Goal: Task Accomplishment & Management: Use online tool/utility

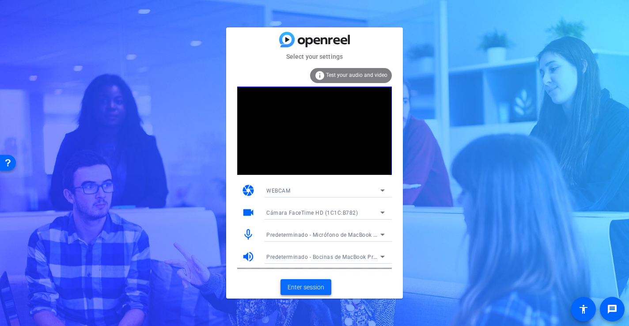
click at [306, 285] on span "Enter session" at bounding box center [306, 287] width 37 height 9
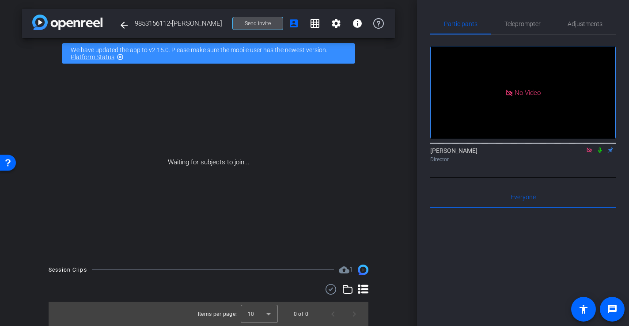
click at [266, 23] on span "Send invite" at bounding box center [258, 23] width 26 height 7
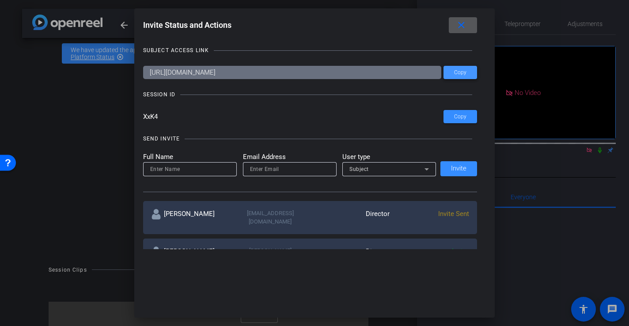
click at [0, 0] on span at bounding box center [0, 0] width 0 height 0
click at [456, 116] on span "Copy" at bounding box center [460, 117] width 12 height 7
click at [0, 0] on mat-icon "close" at bounding box center [0, 0] width 0 height 0
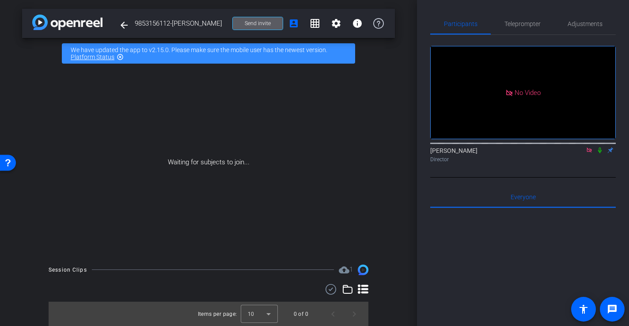
click at [591, 153] on icon at bounding box center [589, 150] width 7 height 6
click at [580, 153] on icon at bounding box center [579, 150] width 6 height 4
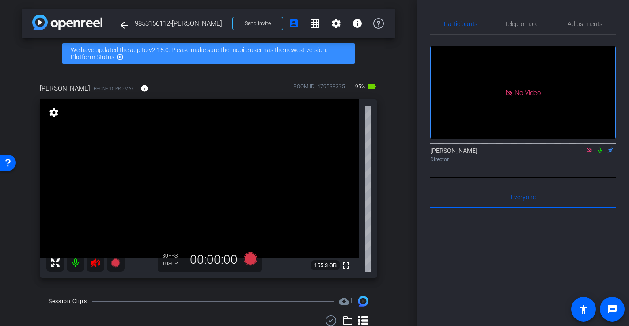
click at [588, 153] on icon at bounding box center [589, 150] width 7 height 6
click at [97, 259] on icon at bounding box center [95, 263] width 11 height 11
drag, startPoint x: 584, startPoint y: 22, endPoint x: 584, endPoint y: 28, distance: 6.2
click at [584, 22] on span "Adjustments" at bounding box center [585, 24] width 35 height 6
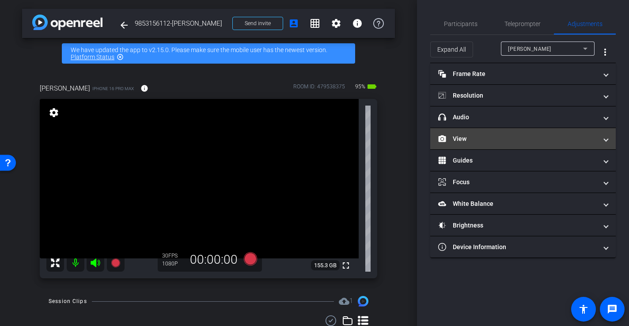
click at [475, 135] on mat-panel-title "View" at bounding box center [517, 138] width 159 height 9
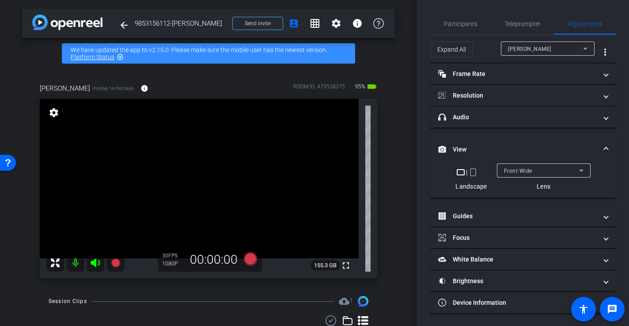
click at [475, 173] on mat-icon "crop_portrait" at bounding box center [473, 172] width 11 height 11
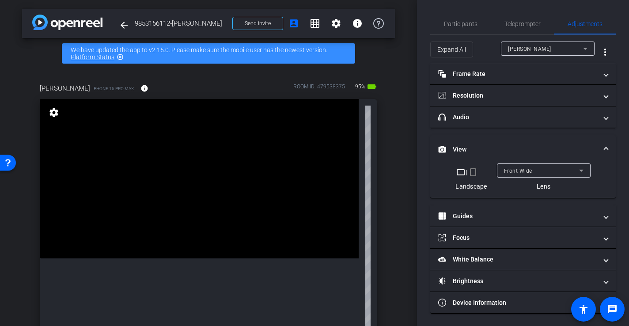
click at [474, 172] on mat-icon "crop_portrait" at bounding box center [473, 172] width 11 height 11
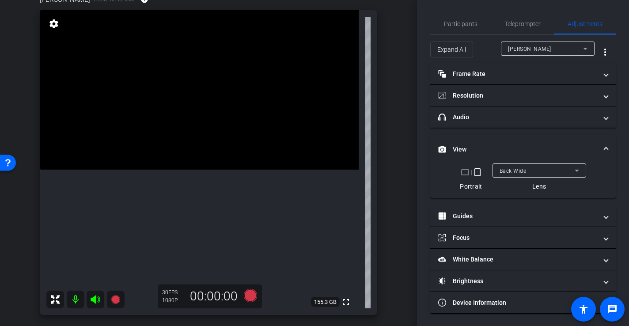
scroll to position [85, 0]
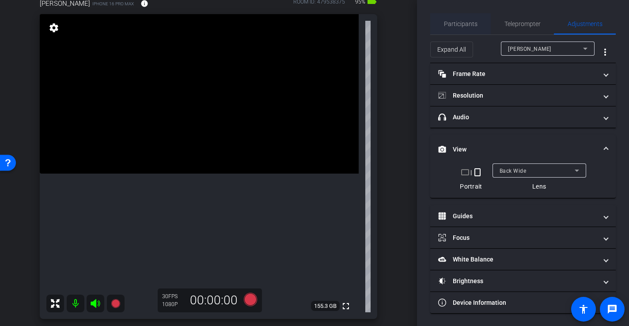
click at [461, 21] on span "Participants" at bounding box center [461, 24] width 34 height 6
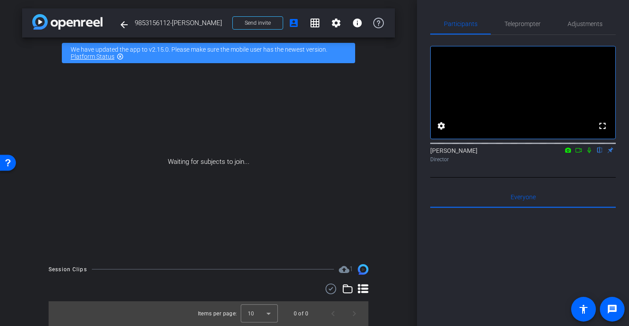
scroll to position [0, 0]
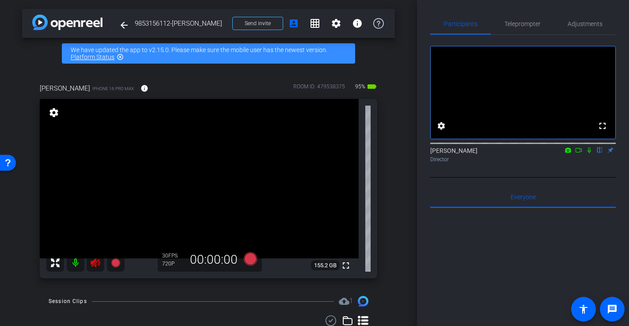
click at [95, 265] on icon at bounding box center [95, 263] width 9 height 9
click at [584, 22] on span "Adjustments" at bounding box center [585, 24] width 35 height 6
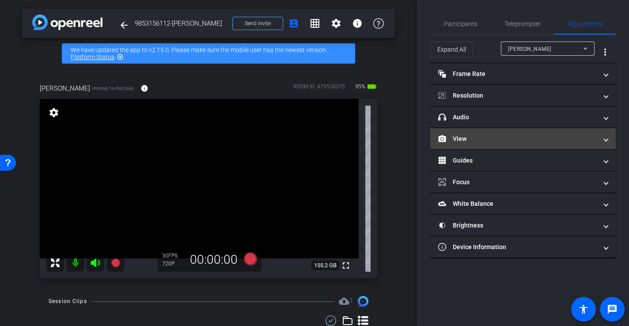
click at [461, 137] on mat-panel-title "View" at bounding box center [517, 138] width 159 height 9
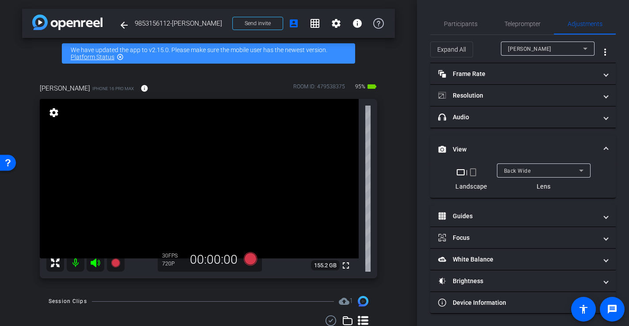
click at [475, 171] on mat-icon "crop_portrait" at bounding box center [473, 172] width 11 height 11
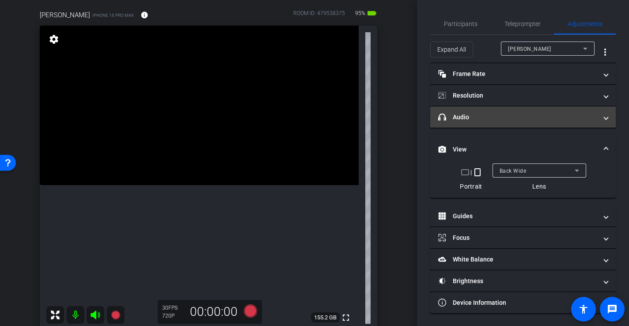
scroll to position [74, 0]
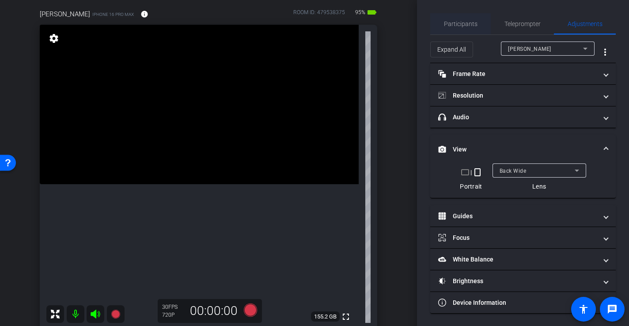
click at [463, 24] on span "Participants" at bounding box center [461, 24] width 34 height 6
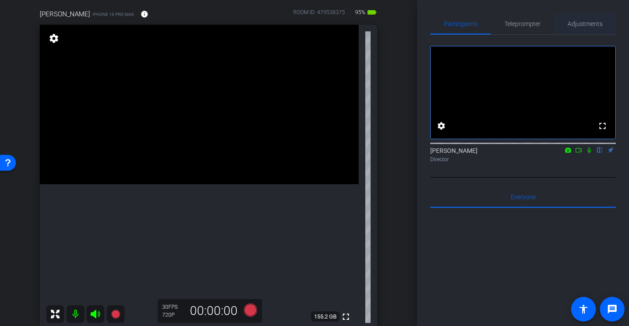
click at [588, 21] on span "Adjustments" at bounding box center [585, 24] width 35 height 6
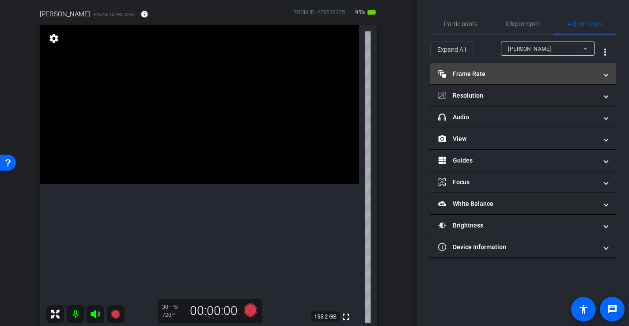
click at [502, 70] on mat-panel-title "Frame Rate Frame Rate" at bounding box center [517, 73] width 159 height 9
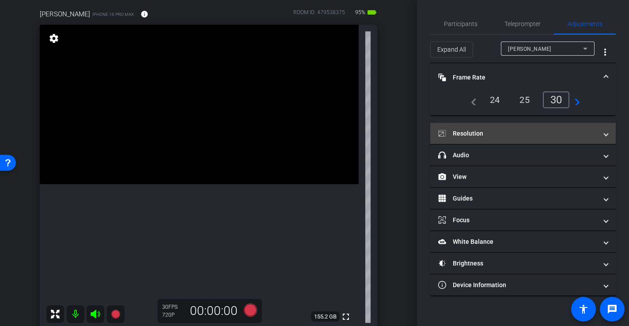
click at [495, 137] on mat-panel-title "Resolution" at bounding box center [517, 133] width 159 height 9
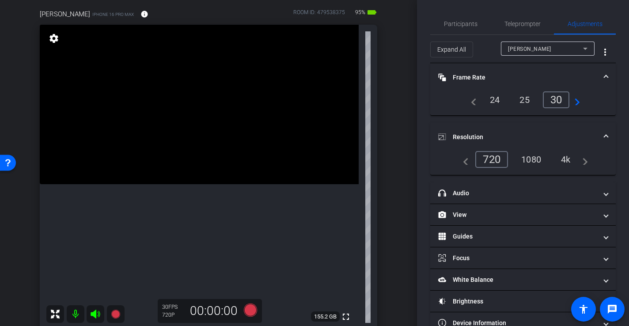
click at [564, 156] on div "4k" at bounding box center [566, 159] width 23 height 15
click at [451, 22] on span "Participants" at bounding box center [461, 24] width 34 height 6
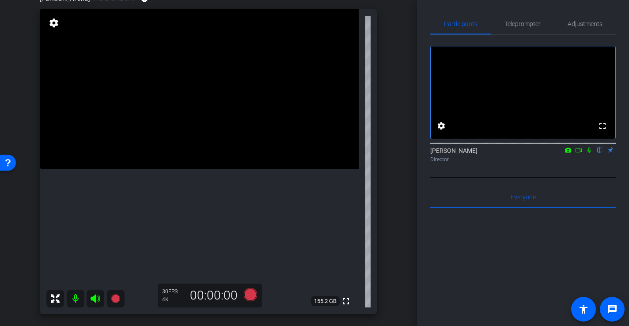
scroll to position [94, 0]
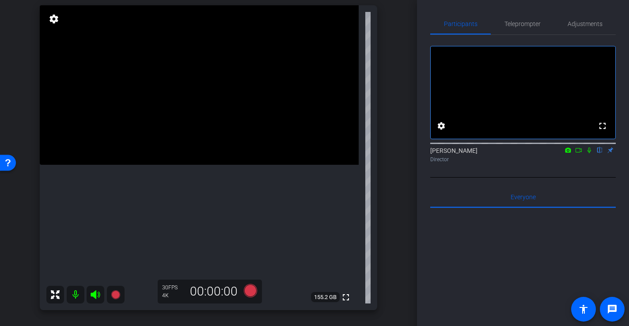
click at [93, 292] on icon at bounding box center [95, 294] width 9 height 9
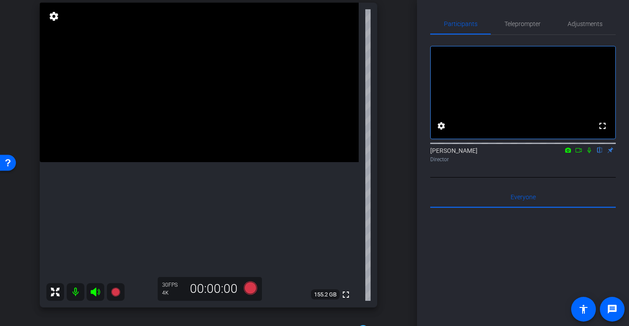
scroll to position [95, 0]
click at [96, 292] on icon at bounding box center [95, 293] width 11 height 11
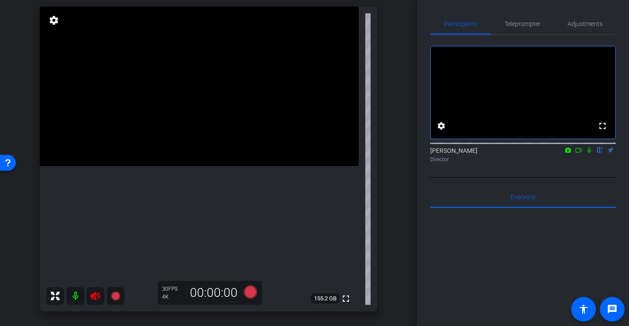
click at [97, 296] on icon at bounding box center [95, 296] width 11 height 11
click at [584, 24] on span "Adjustments" at bounding box center [585, 24] width 35 height 6
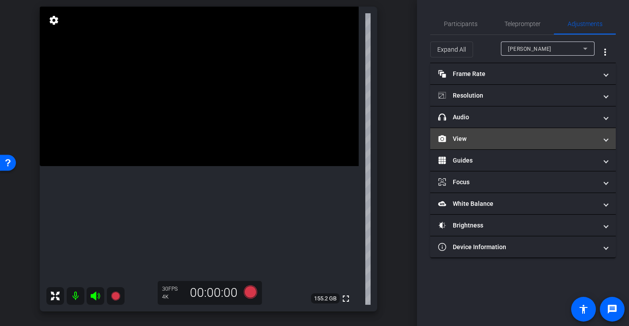
click at [470, 132] on mat-expansion-panel-header "View" at bounding box center [524, 138] width 186 height 21
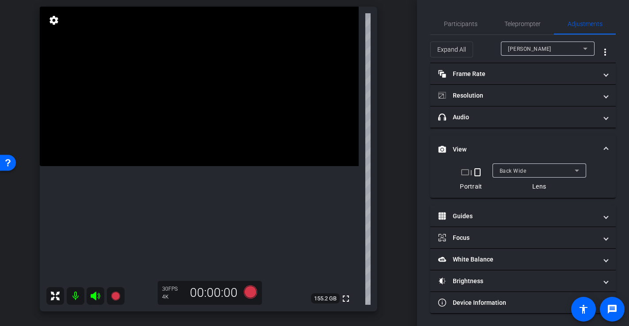
click at [524, 172] on span "Back Wide" at bounding box center [513, 171] width 27 height 6
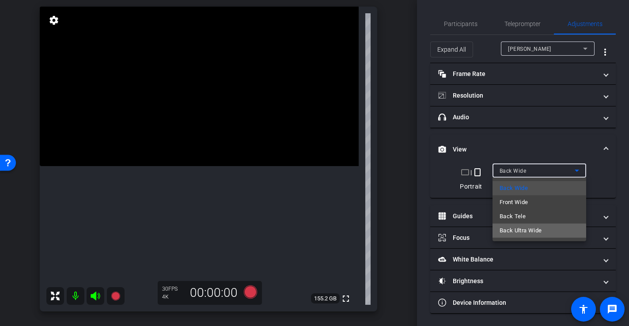
click at [529, 232] on span "Back Ultra Wide" at bounding box center [521, 230] width 42 height 11
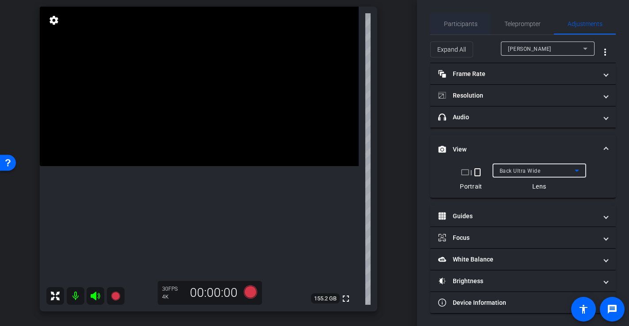
click at [459, 26] on span "Participants" at bounding box center [461, 24] width 34 height 6
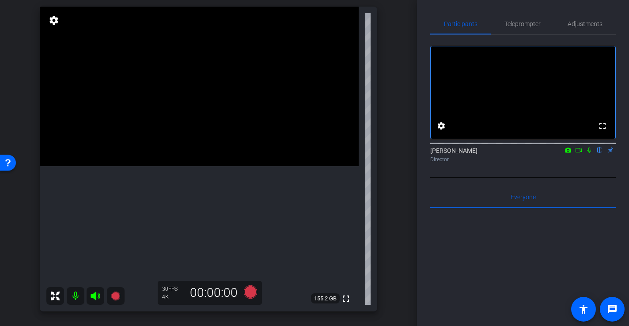
scroll to position [85, 0]
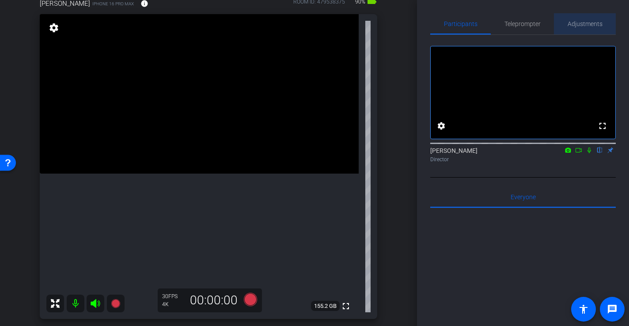
click at [583, 21] on span "Adjustments" at bounding box center [585, 24] width 35 height 6
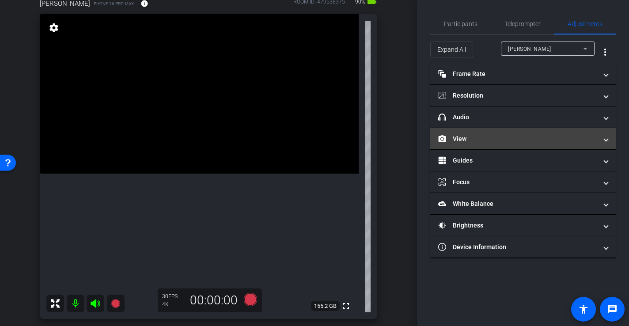
click at [480, 134] on mat-panel-title "View" at bounding box center [517, 138] width 159 height 9
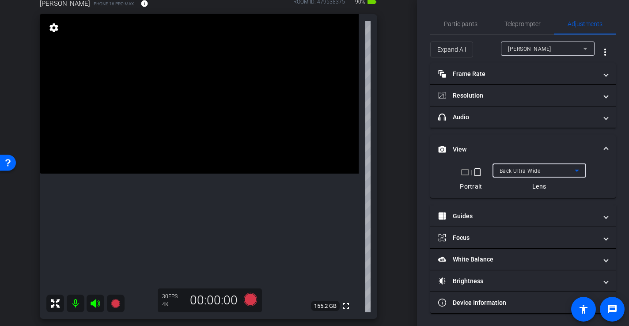
click at [541, 167] on div "Back Ultra Wide" at bounding box center [537, 170] width 75 height 11
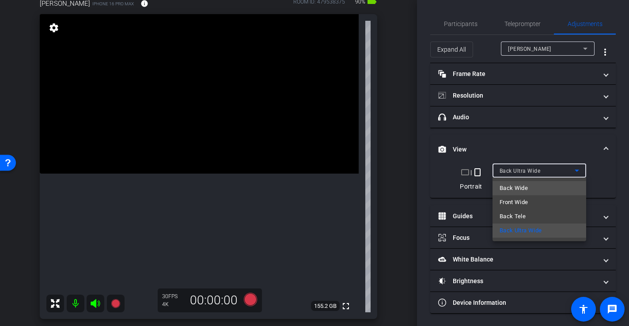
click at [534, 190] on mat-option "Back Wide" at bounding box center [540, 188] width 94 height 14
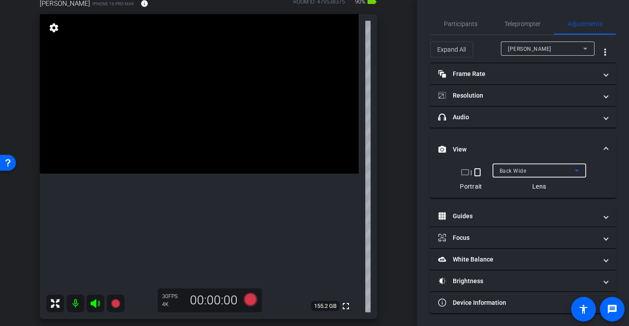
click at [113, 153] on video at bounding box center [199, 94] width 319 height 160
click at [182, 160] on video at bounding box center [199, 94] width 319 height 160
click at [233, 149] on video at bounding box center [199, 94] width 319 height 160
click at [227, 168] on video at bounding box center [199, 94] width 319 height 160
click at [463, 22] on span "Participants" at bounding box center [461, 24] width 34 height 6
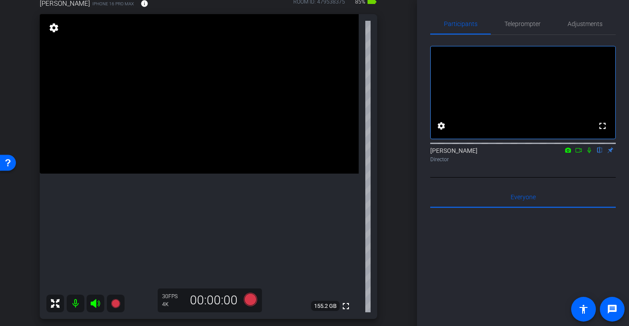
scroll to position [92, 0]
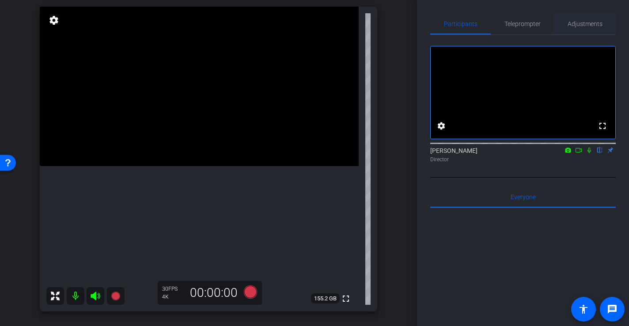
click at [587, 23] on span "Adjustments" at bounding box center [585, 24] width 35 height 6
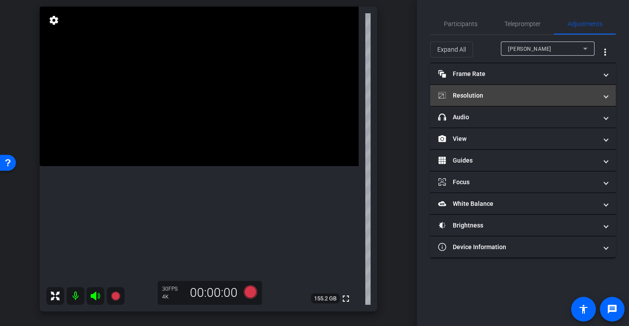
click at [502, 96] on mat-panel-title "Resolution" at bounding box center [517, 95] width 159 height 9
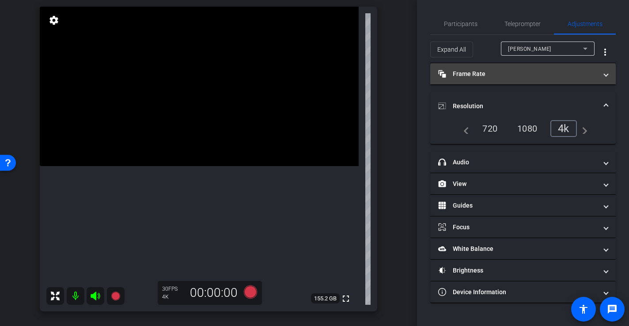
click at [477, 77] on mat-panel-title "Frame Rate Frame Rate" at bounding box center [517, 73] width 159 height 9
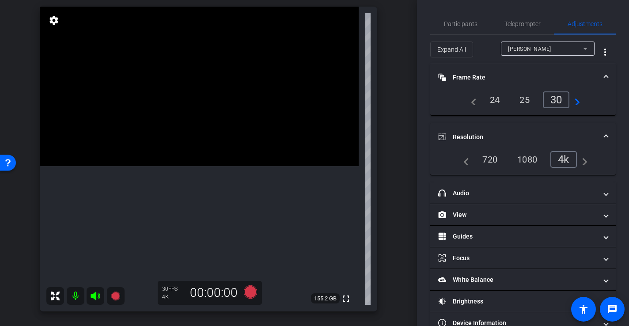
click at [200, 166] on video at bounding box center [199, 87] width 319 height 160
click at [219, 166] on video at bounding box center [199, 87] width 319 height 160
click at [214, 166] on video at bounding box center [199, 87] width 319 height 160
click at [251, 295] on icon at bounding box center [250, 292] width 13 height 13
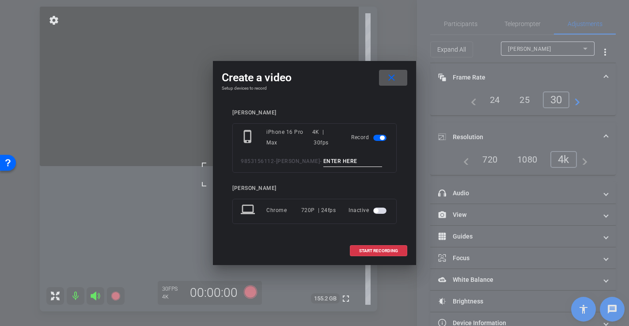
click at [328, 158] on input at bounding box center [353, 161] width 59 height 11
type input "-"
click at [376, 254] on span at bounding box center [379, 250] width 57 height 21
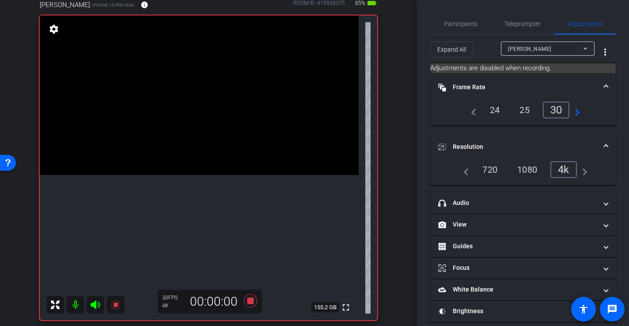
scroll to position [83, 0]
click at [255, 303] on icon at bounding box center [250, 302] width 21 height 16
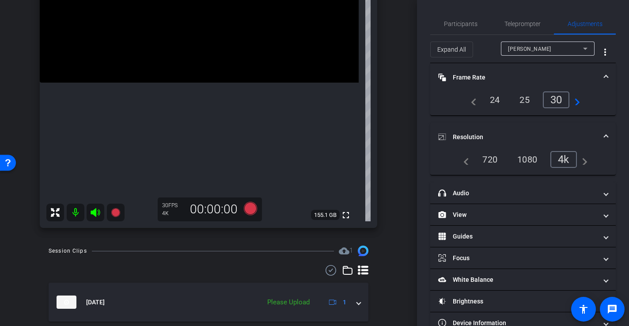
scroll to position [203, 0]
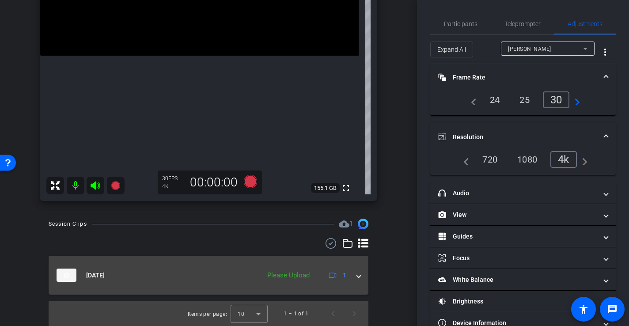
click at [363, 280] on mat-expansion-panel-header "[DATE] Please Upload 1" at bounding box center [209, 275] width 320 height 39
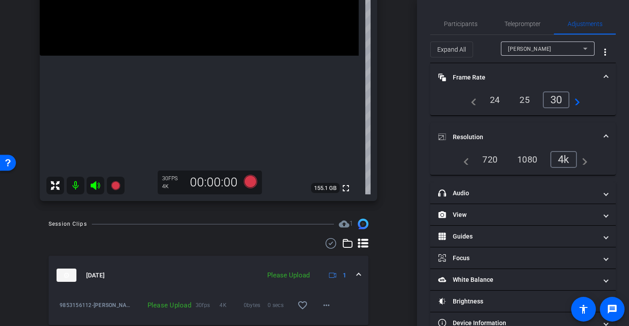
scroll to position [233, 0]
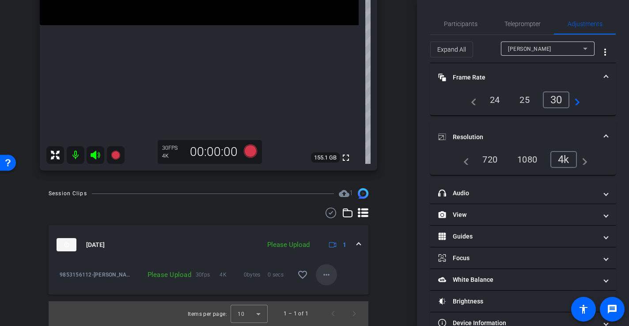
click at [329, 277] on mat-icon "more_horiz" at bounding box center [326, 275] width 11 height 11
click at [335, 294] on span "Upload" at bounding box center [340, 293] width 35 height 11
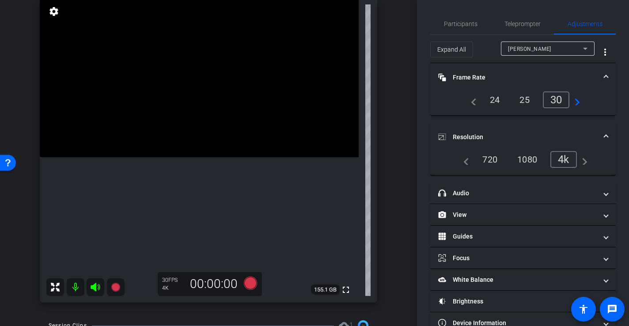
scroll to position [0, 0]
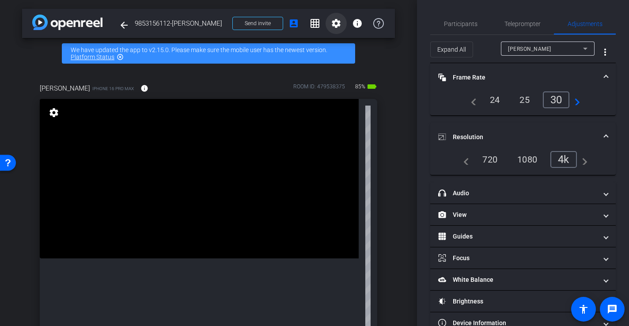
click at [331, 22] on mat-icon "settings" at bounding box center [336, 23] width 11 height 11
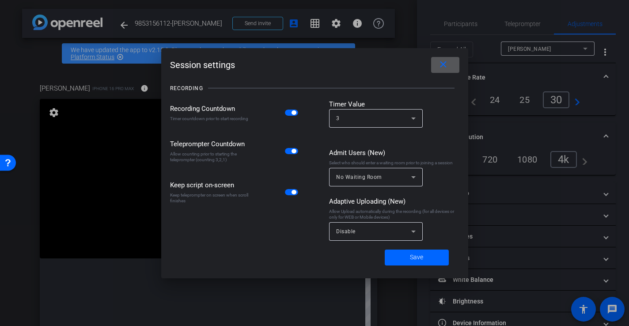
click at [384, 236] on div "Disable" at bounding box center [373, 231] width 75 height 11
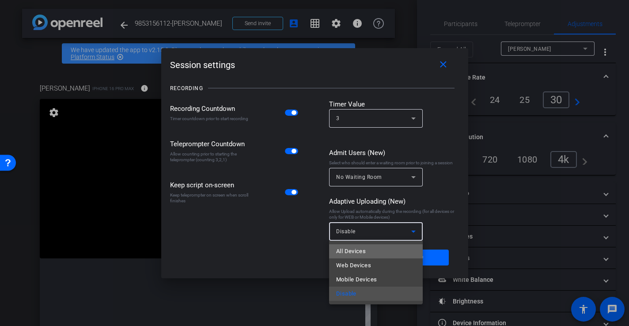
click at [345, 253] on span "All Devices" at bounding box center [351, 251] width 30 height 11
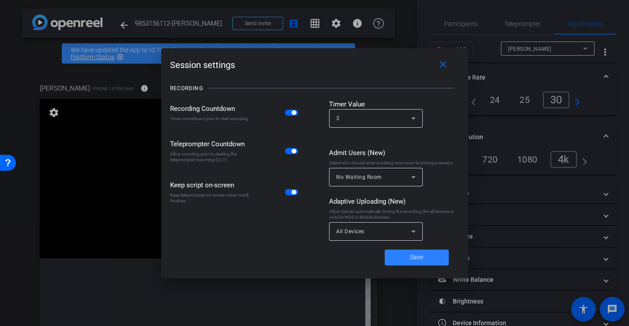
click at [412, 255] on span "Save" at bounding box center [416, 257] width 13 height 9
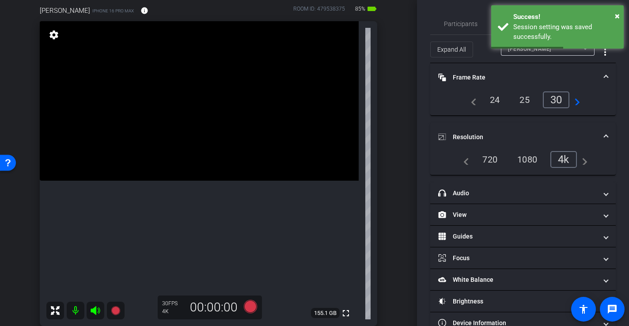
scroll to position [81, 0]
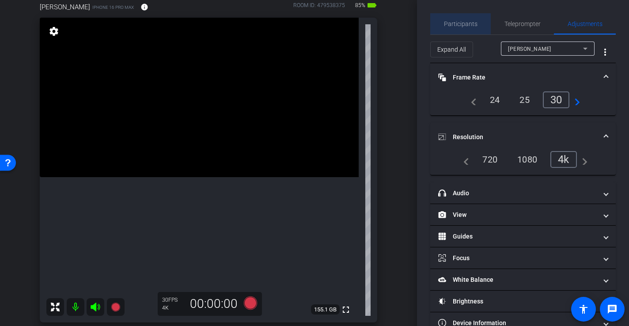
click at [468, 22] on span "Participants" at bounding box center [461, 24] width 34 height 6
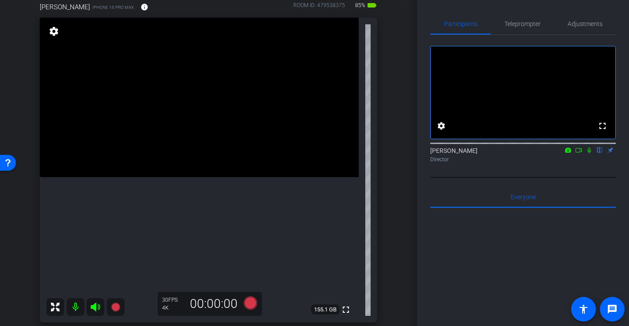
click at [582, 153] on icon at bounding box center [579, 150] width 6 height 4
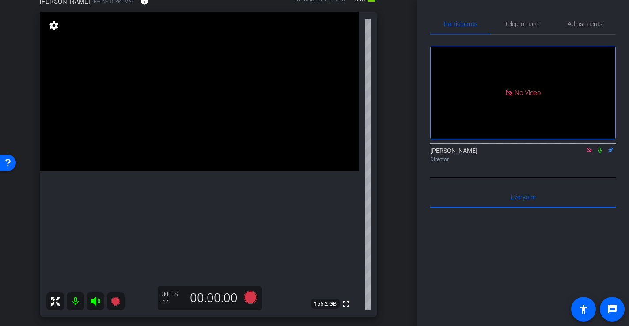
scroll to position [88, 0]
click at [253, 297] on icon at bounding box center [250, 296] width 13 height 13
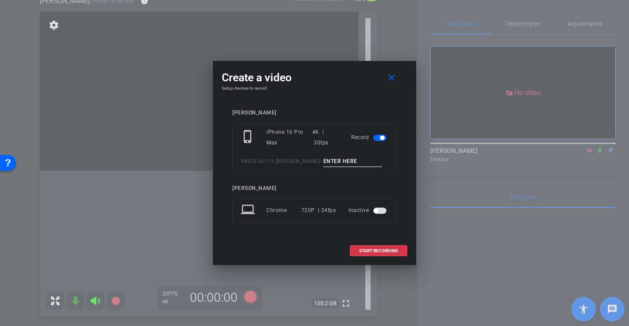
click at [342, 160] on input at bounding box center [353, 161] width 59 height 11
type input "-"
click at [393, 252] on span "START RECORDING" at bounding box center [378, 251] width 39 height 4
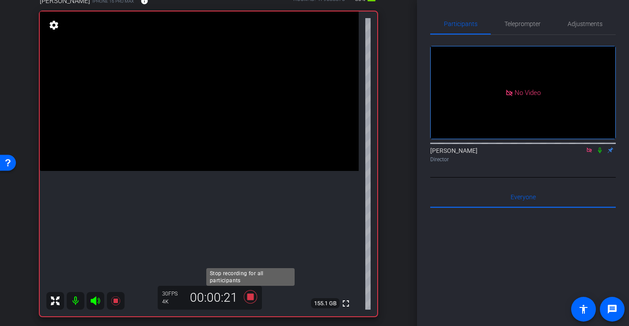
click at [251, 300] on icon at bounding box center [250, 296] width 13 height 13
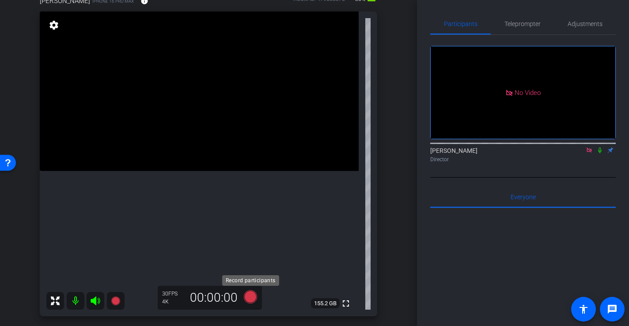
click at [252, 300] on icon at bounding box center [250, 296] width 13 height 13
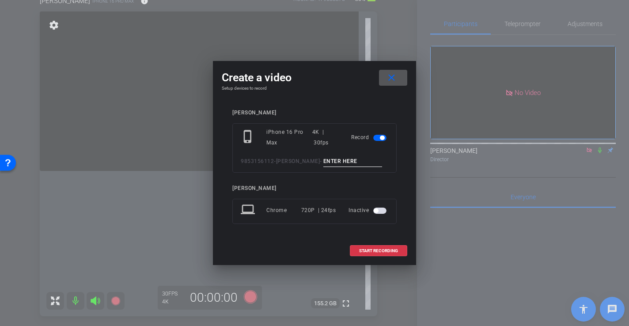
click at [344, 161] on input at bounding box center [353, 161] width 59 height 11
type input "-"
click at [401, 255] on span at bounding box center [379, 250] width 57 height 21
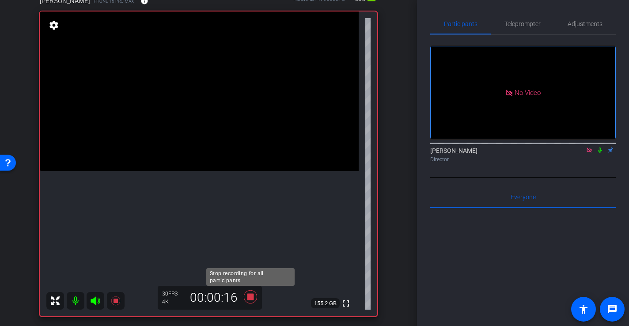
click at [249, 295] on icon at bounding box center [250, 296] width 13 height 13
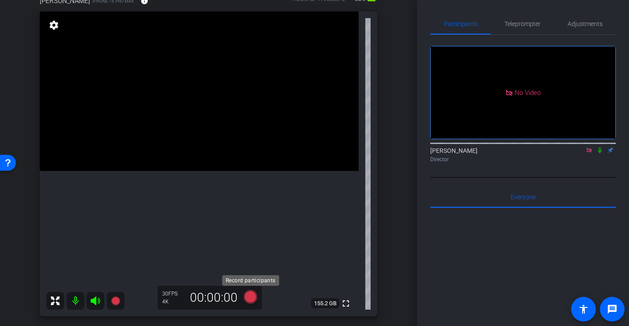
click at [251, 300] on icon at bounding box center [250, 296] width 13 height 13
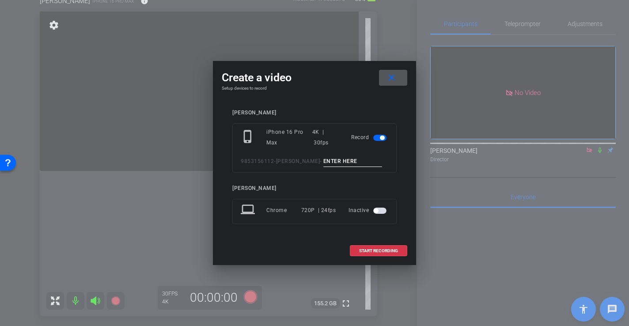
click at [362, 162] on input at bounding box center [353, 161] width 59 height 11
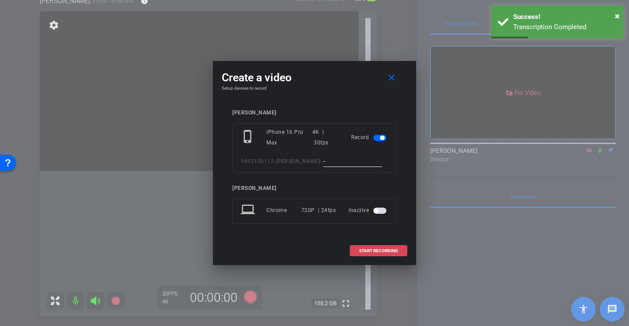
type input "-"
click at [376, 252] on span "START RECORDING" at bounding box center [378, 251] width 39 height 4
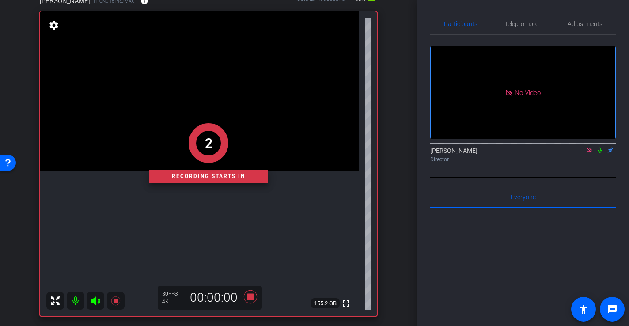
click at [253, 295] on div "2 Recording starts in" at bounding box center [209, 153] width 338 height 326
click at [251, 297] on div "2 Recording starts in" at bounding box center [209, 153] width 338 height 326
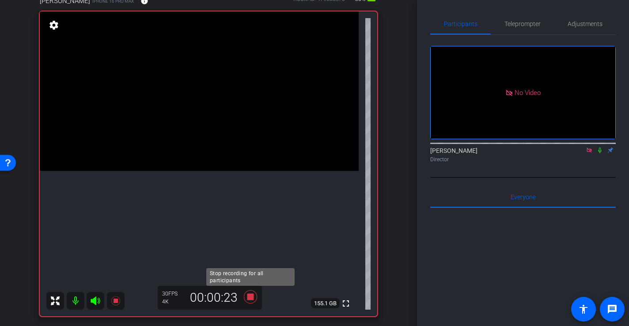
click at [251, 297] on icon at bounding box center [250, 296] width 13 height 13
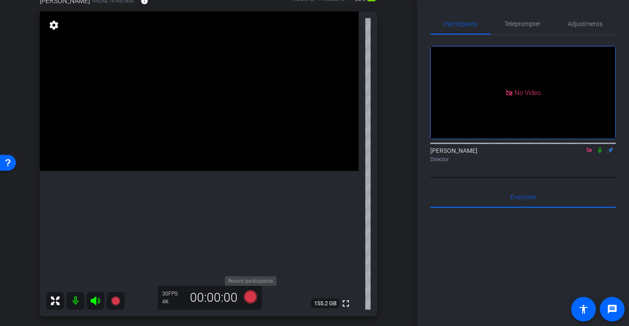
click at [251, 297] on icon at bounding box center [250, 296] width 13 height 13
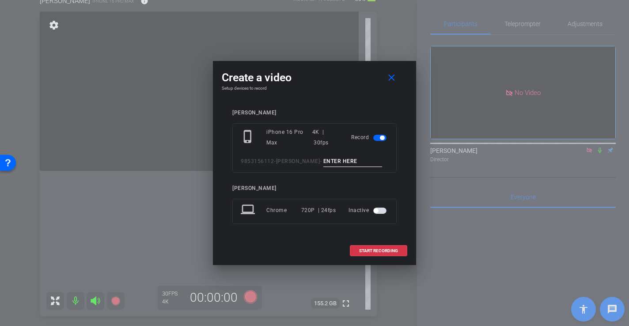
click at [332, 163] on input at bounding box center [353, 161] width 59 height 11
type input "-"
click at [387, 249] on span "START RECORDING" at bounding box center [378, 251] width 39 height 4
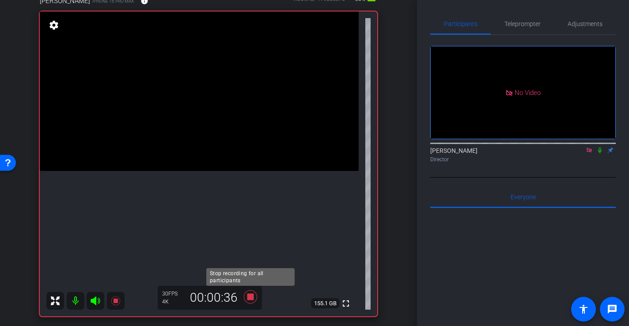
click at [248, 297] on icon at bounding box center [250, 296] width 13 height 13
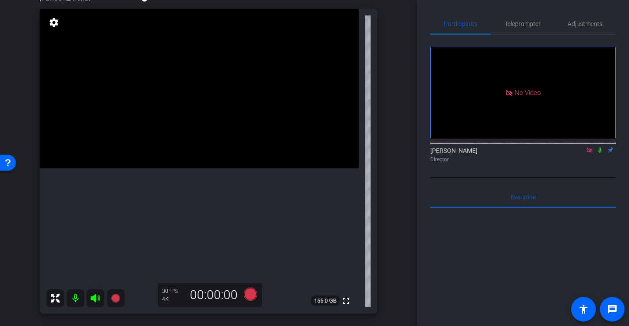
scroll to position [92, 0]
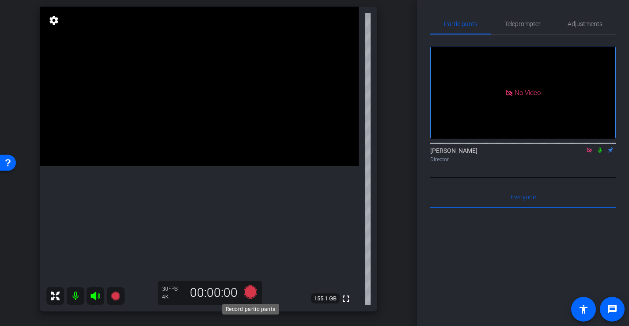
click at [252, 292] on icon at bounding box center [250, 292] width 13 height 13
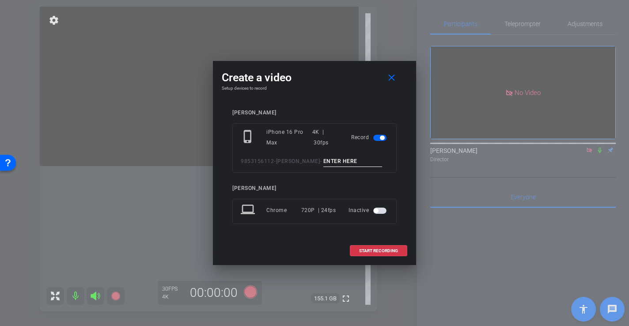
click at [336, 157] on input at bounding box center [353, 161] width 59 height 11
type input "-"
click at [390, 252] on span "START RECORDING" at bounding box center [378, 251] width 39 height 4
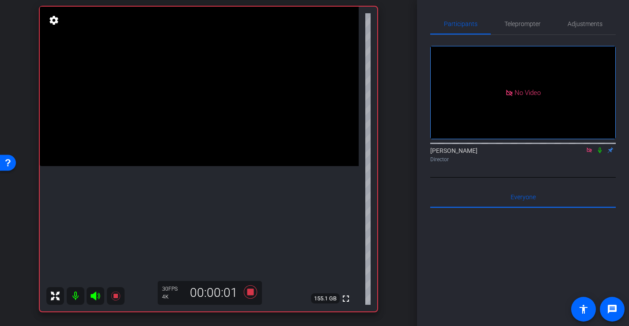
scroll to position [81, 0]
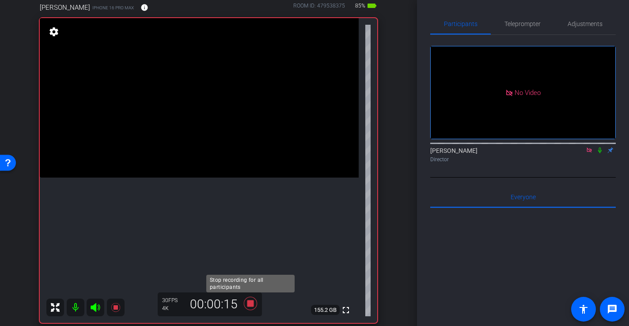
click at [248, 305] on icon at bounding box center [250, 303] width 13 height 13
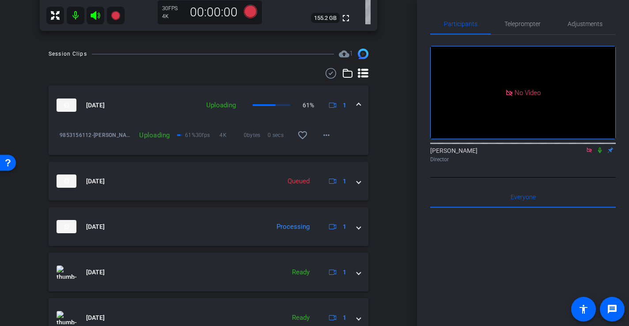
scroll to position [376, 0]
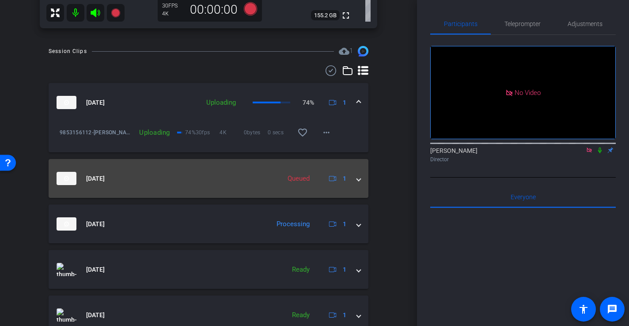
click at [362, 182] on mat-expansion-panel-header "[DATE] Queued 1" at bounding box center [209, 178] width 320 height 39
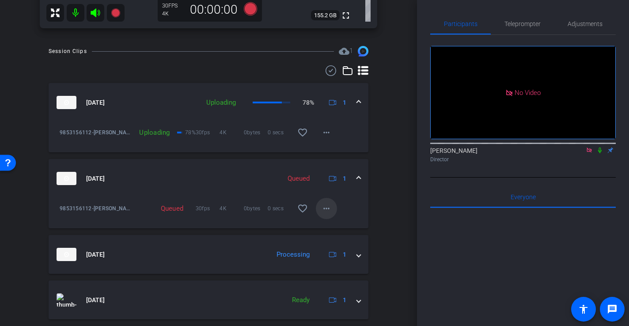
click at [322, 209] on mat-icon "more_horiz" at bounding box center [326, 208] width 11 height 11
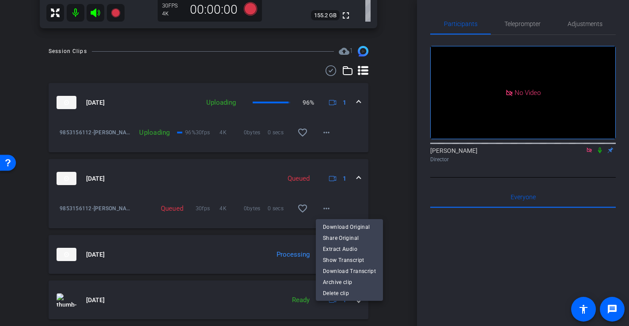
click at [384, 205] on div at bounding box center [314, 163] width 629 height 326
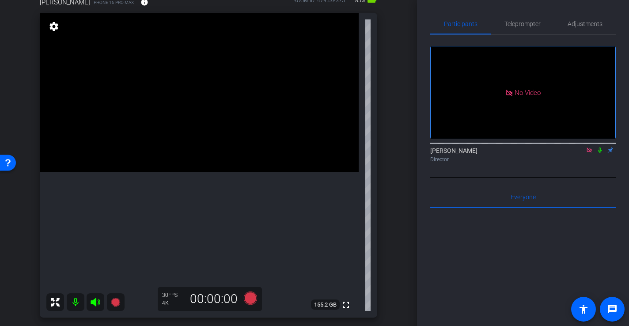
scroll to position [92, 0]
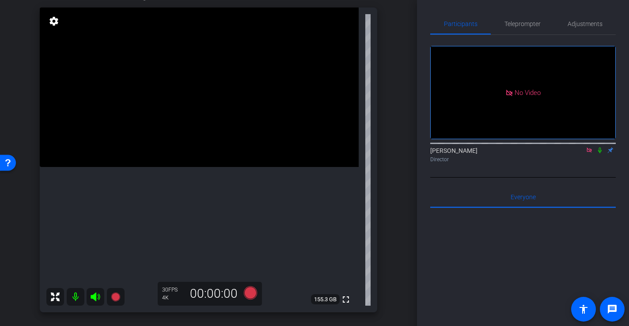
click at [93, 298] on icon at bounding box center [95, 297] width 9 height 9
click at [97, 297] on icon at bounding box center [95, 297] width 11 height 11
click at [252, 294] on icon at bounding box center [250, 292] width 13 height 13
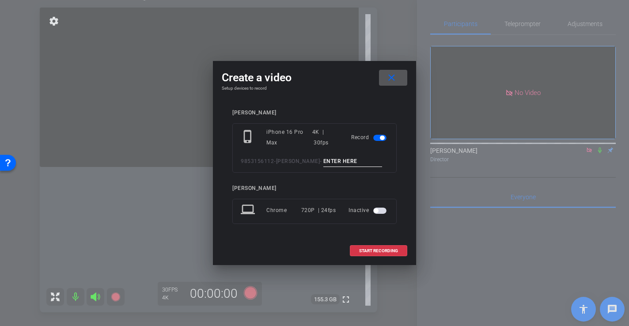
click at [331, 158] on input at bounding box center [353, 161] width 59 height 11
type input "-"
click at [389, 246] on span at bounding box center [379, 250] width 57 height 21
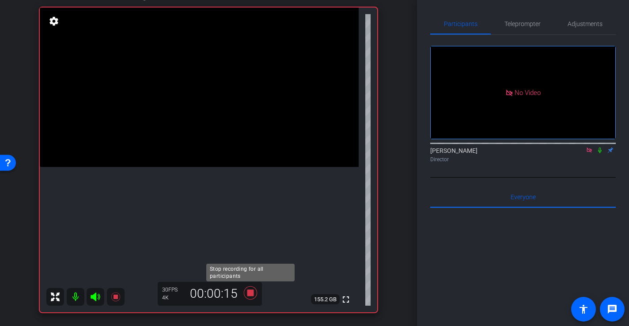
click at [251, 296] on icon at bounding box center [250, 292] width 13 height 13
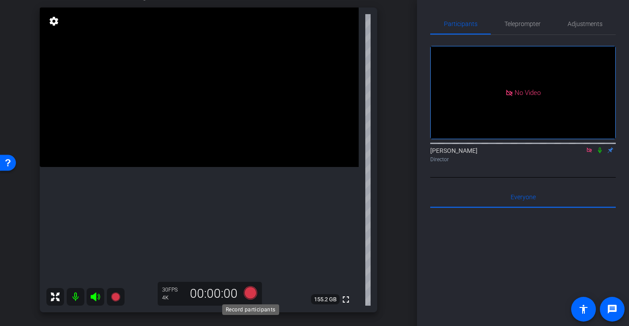
click at [256, 297] on icon at bounding box center [250, 293] width 21 height 16
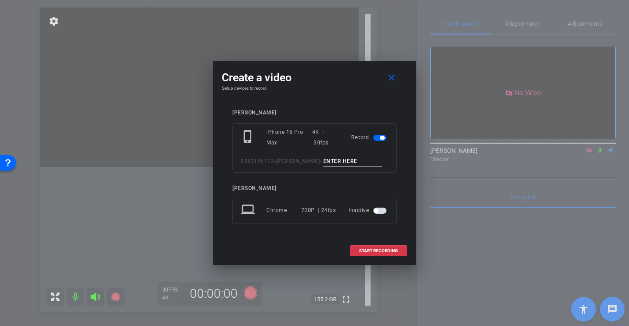
click at [355, 159] on input at bounding box center [353, 161] width 59 height 11
type input "-"
click at [381, 249] on span "START RECORDING" at bounding box center [378, 251] width 39 height 4
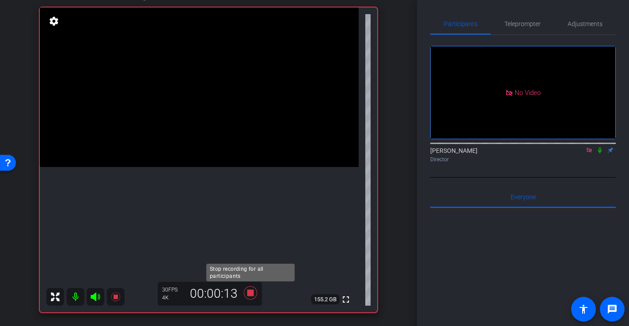
click at [250, 294] on icon at bounding box center [250, 292] width 13 height 13
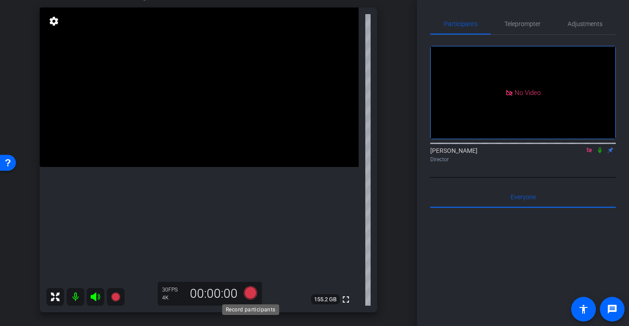
click at [255, 295] on icon at bounding box center [250, 292] width 13 height 13
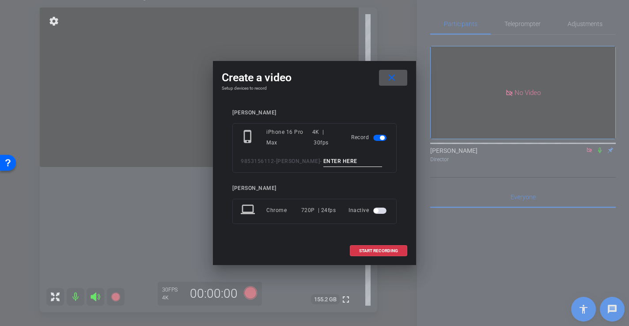
click at [355, 163] on input at bounding box center [353, 161] width 59 height 11
type input "-"
click at [382, 253] on span "START RECORDING" at bounding box center [378, 251] width 39 height 4
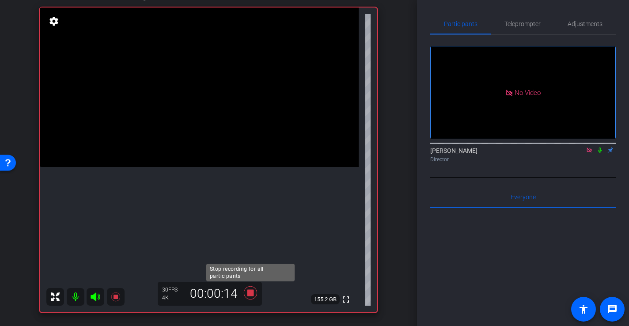
click at [255, 296] on icon at bounding box center [250, 293] width 21 height 16
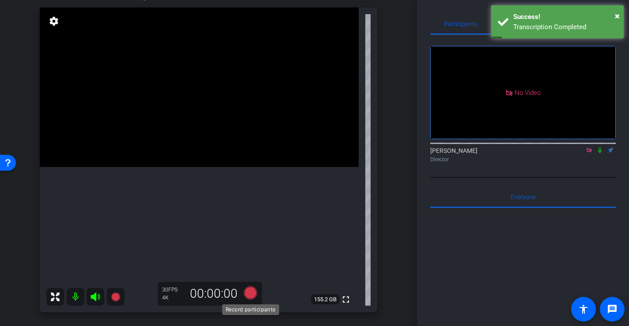
click at [249, 294] on icon at bounding box center [250, 292] width 13 height 13
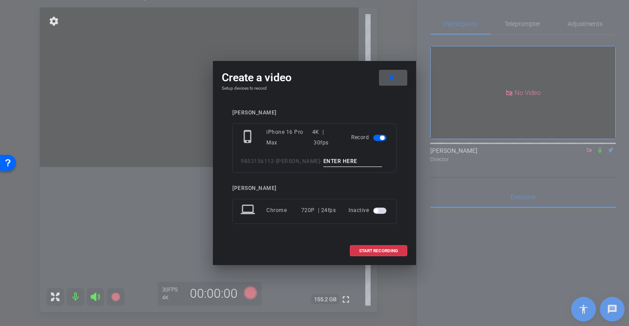
click at [328, 159] on input at bounding box center [353, 161] width 59 height 11
type input "-"
click at [389, 252] on span "START RECORDING" at bounding box center [378, 251] width 39 height 4
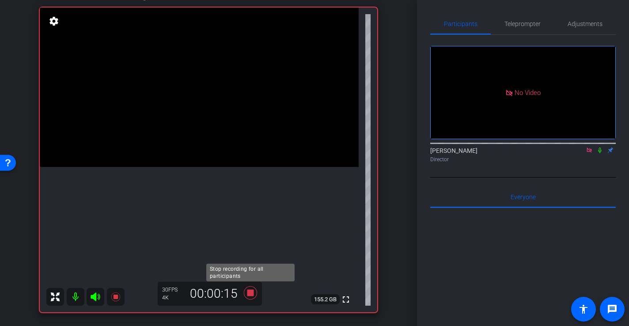
click at [254, 295] on icon at bounding box center [250, 292] width 13 height 13
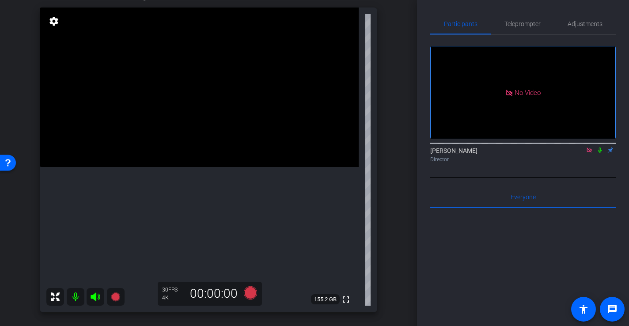
click at [93, 297] on icon at bounding box center [95, 297] width 9 height 9
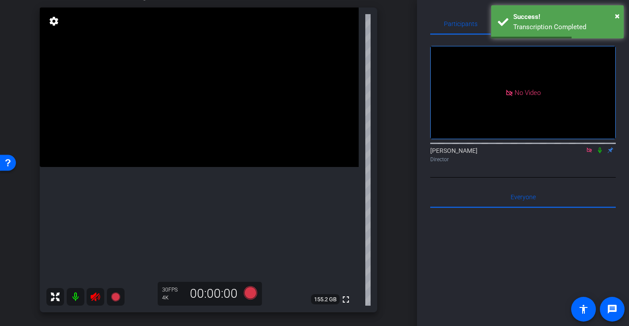
click at [93, 297] on icon at bounding box center [95, 297] width 9 height 9
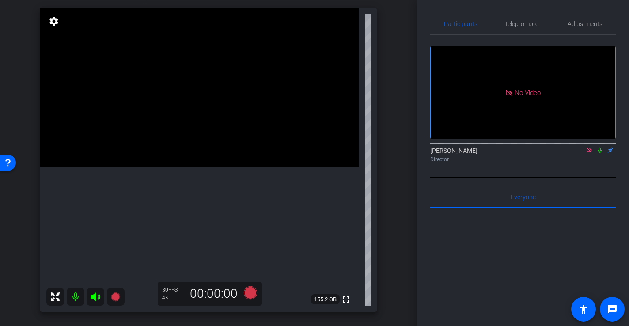
click at [91, 300] on icon at bounding box center [95, 297] width 11 height 11
click at [94, 299] on icon at bounding box center [95, 297] width 9 height 9
click at [95, 297] on icon at bounding box center [95, 297] width 9 height 9
click at [249, 297] on icon at bounding box center [250, 292] width 13 height 13
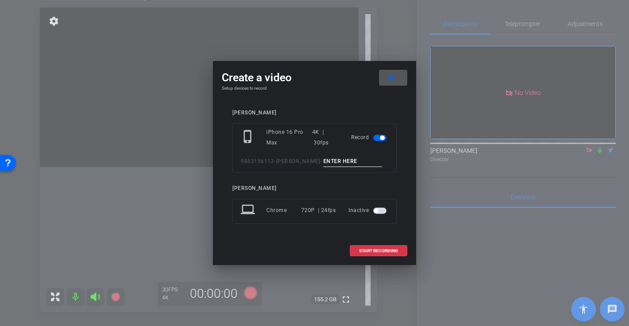
click at [339, 162] on input at bounding box center [353, 161] width 59 height 11
type input "-"
click at [385, 250] on span "START RECORDING" at bounding box center [378, 251] width 39 height 4
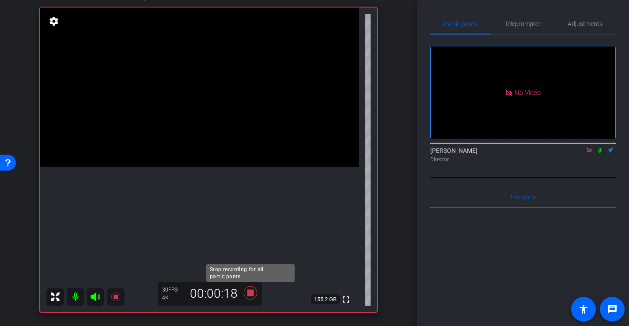
click at [253, 292] on icon at bounding box center [250, 292] width 13 height 13
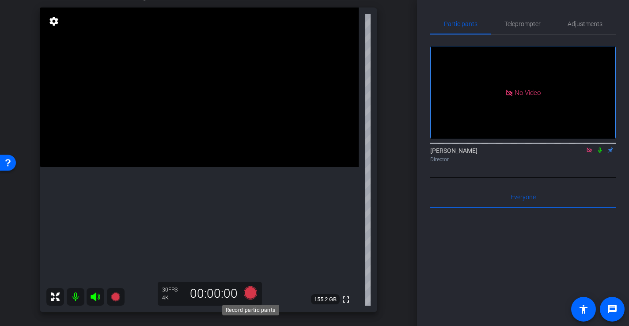
click at [252, 296] on icon at bounding box center [250, 292] width 13 height 13
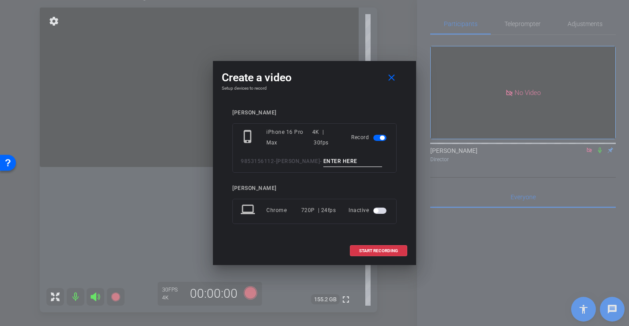
click at [339, 161] on input at bounding box center [353, 161] width 59 height 11
type input "-"
drag, startPoint x: 366, startPoint y: 242, endPoint x: 367, endPoint y: 249, distance: 7.5
click at [366, 245] on span at bounding box center [379, 250] width 57 height 21
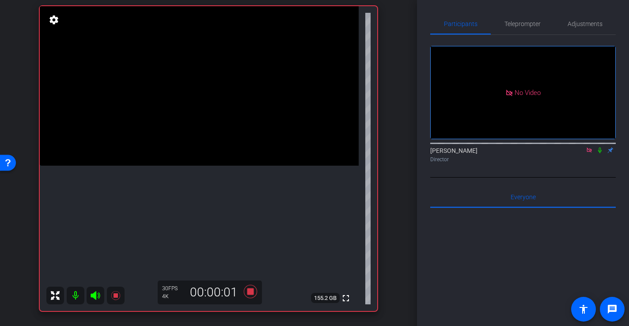
scroll to position [94, 0]
click at [251, 293] on icon at bounding box center [250, 290] width 13 height 13
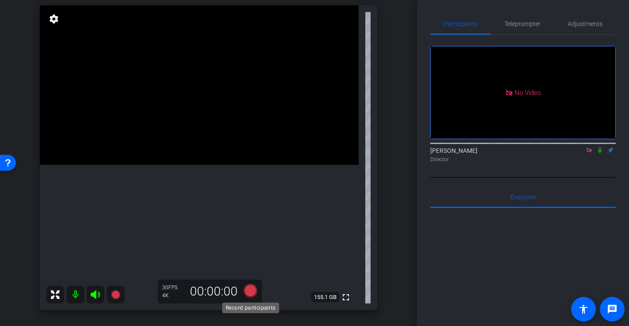
click at [250, 290] on icon at bounding box center [250, 290] width 13 height 13
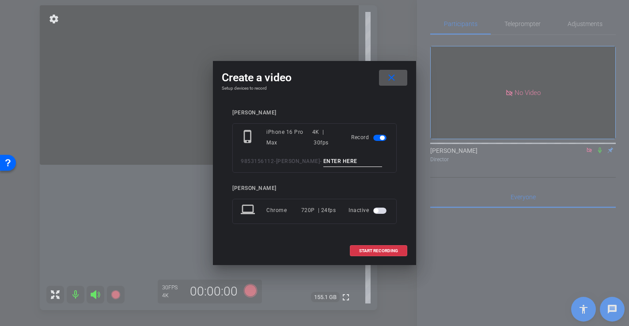
click at [348, 157] on input at bounding box center [353, 161] width 59 height 11
type input "-"
click at [380, 249] on span "START RECORDING" at bounding box center [378, 251] width 39 height 4
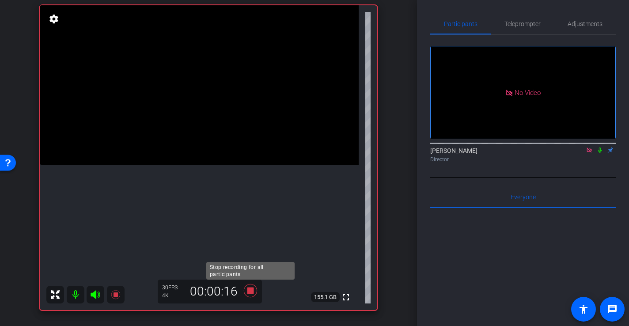
click at [253, 294] on icon at bounding box center [250, 291] width 21 height 16
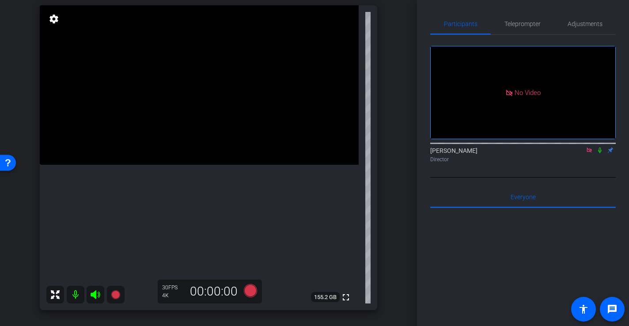
scroll to position [83, 0]
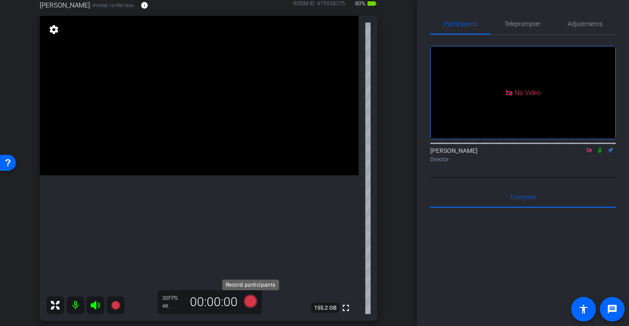
click at [251, 303] on icon at bounding box center [250, 301] width 13 height 13
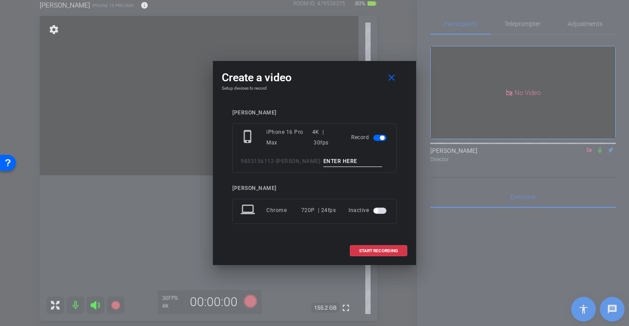
click at [341, 162] on input at bounding box center [353, 161] width 59 height 11
type input "-"
click at [386, 250] on span "START RECORDING" at bounding box center [378, 251] width 39 height 4
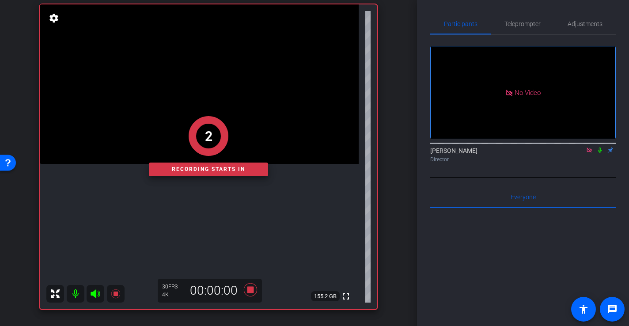
scroll to position [95, 0]
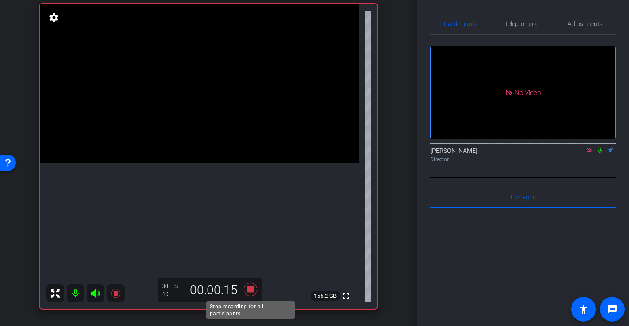
click at [252, 288] on icon at bounding box center [250, 289] width 13 height 13
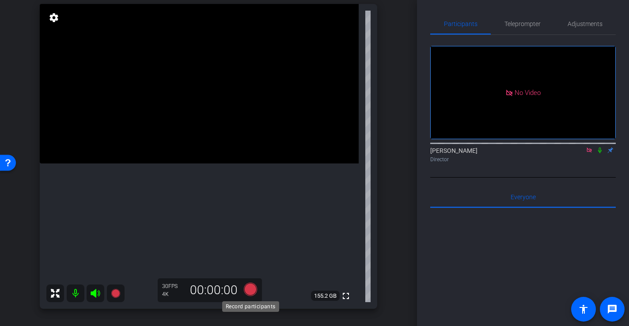
click at [252, 293] on icon at bounding box center [250, 289] width 13 height 13
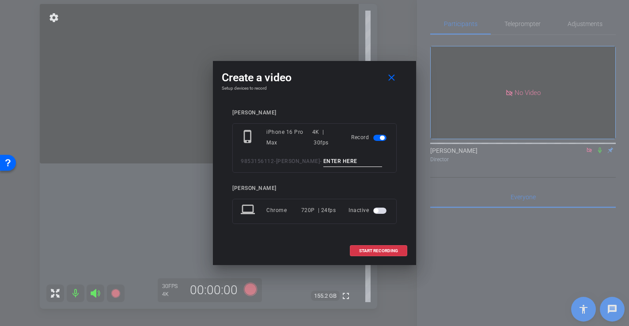
click at [339, 159] on input at bounding box center [353, 161] width 59 height 11
type input "-"
click at [392, 249] on span "START RECORDING" at bounding box center [378, 251] width 39 height 4
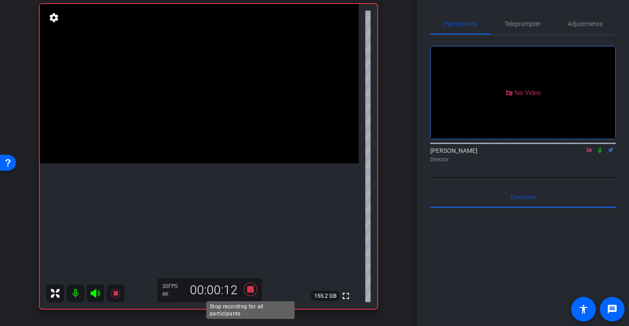
click at [255, 292] on icon at bounding box center [250, 290] width 21 height 16
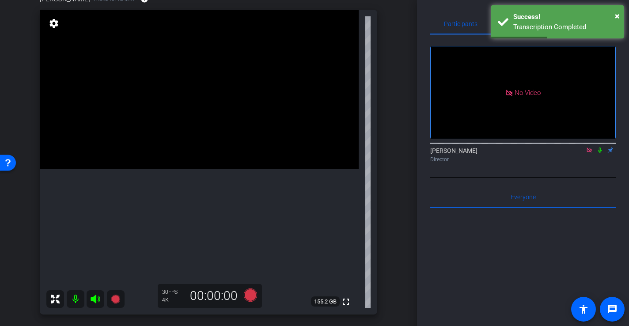
scroll to position [90, 0]
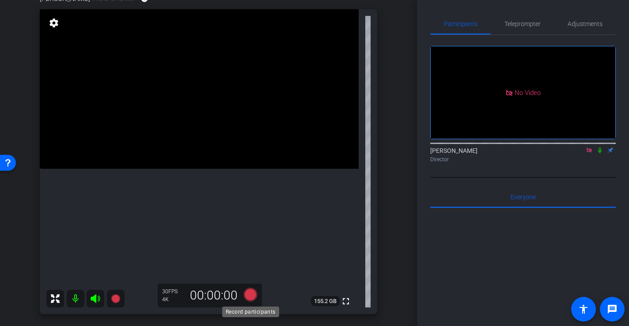
click at [250, 297] on icon at bounding box center [250, 294] width 13 height 13
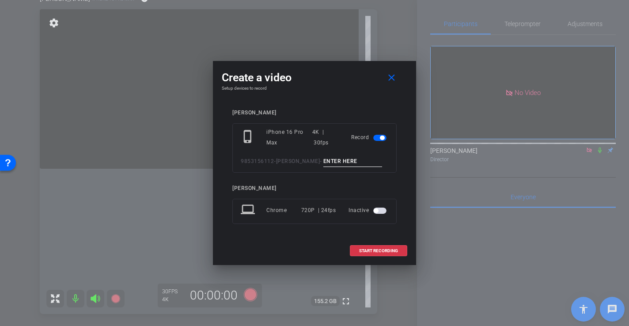
click at [333, 160] on input at bounding box center [353, 161] width 59 height 11
type input "-"
click at [392, 255] on span at bounding box center [379, 250] width 57 height 21
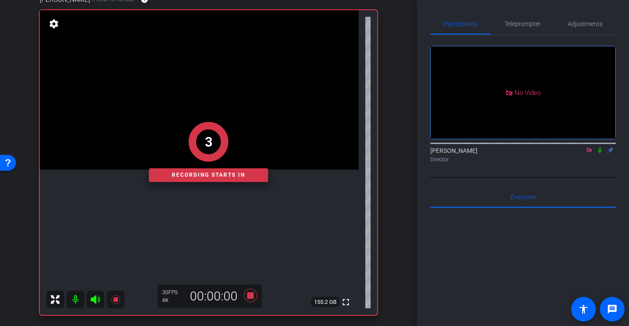
scroll to position [89, 0]
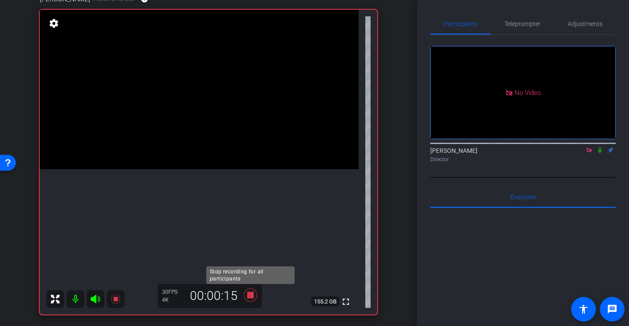
click at [252, 296] on icon at bounding box center [250, 295] width 13 height 13
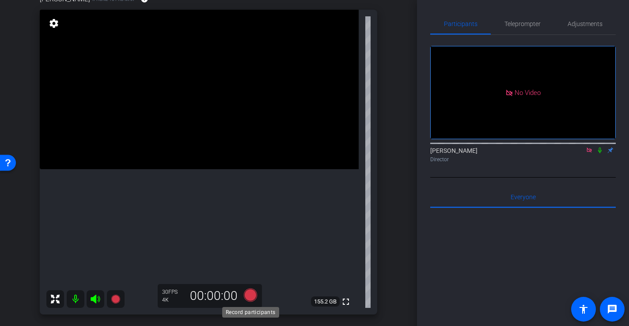
click at [253, 294] on icon at bounding box center [250, 295] width 13 height 13
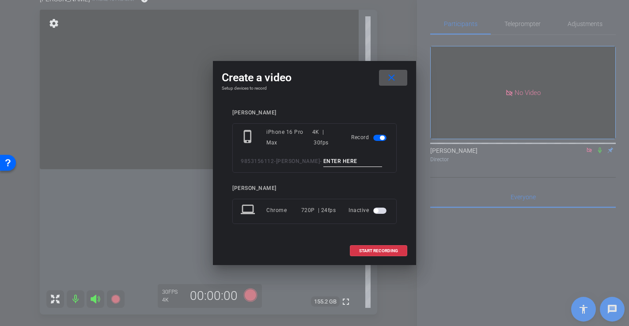
click at [347, 161] on input at bounding box center [353, 161] width 59 height 11
type input "-"
click at [381, 252] on span "START RECORDING" at bounding box center [378, 251] width 39 height 4
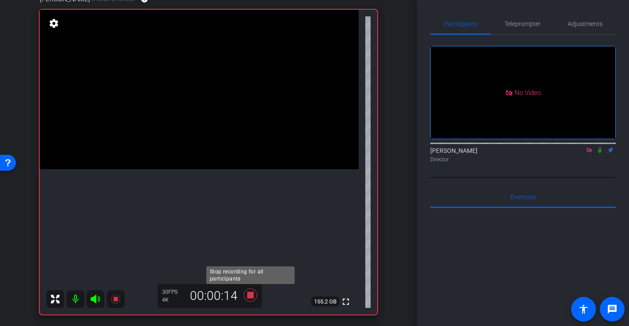
click at [253, 298] on icon at bounding box center [250, 295] width 13 height 13
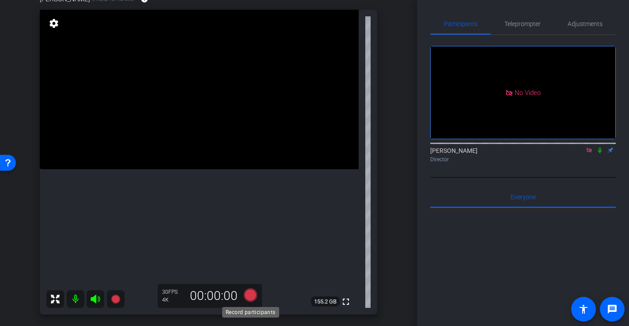
click at [255, 298] on icon at bounding box center [250, 295] width 13 height 13
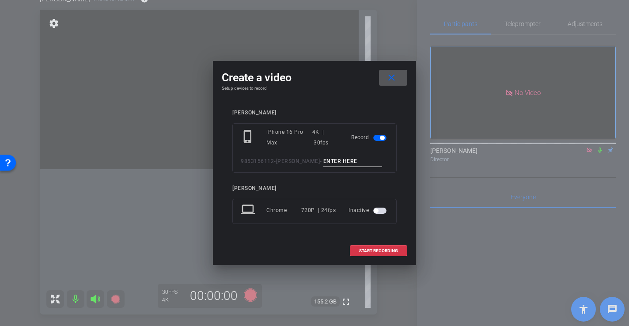
click at [355, 161] on input at bounding box center [353, 161] width 59 height 11
type input "-"
click at [378, 250] on span "START RECORDING" at bounding box center [378, 251] width 39 height 4
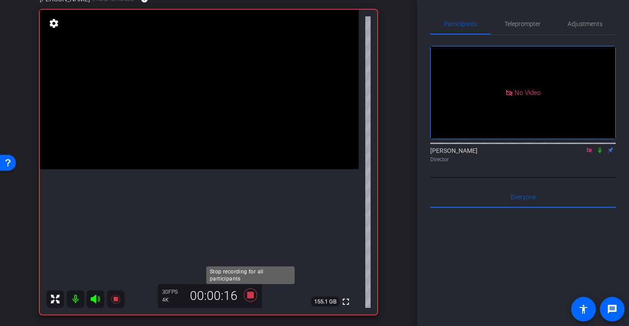
click at [248, 298] on icon at bounding box center [250, 295] width 13 height 13
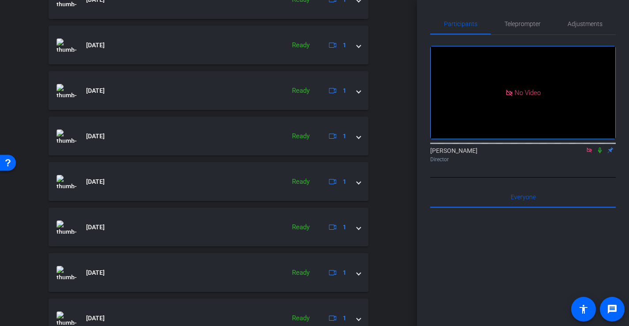
scroll to position [674, 0]
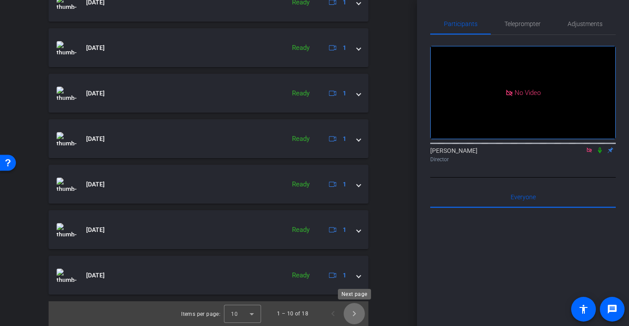
click at [358, 320] on span "Next page" at bounding box center [354, 313] width 21 height 21
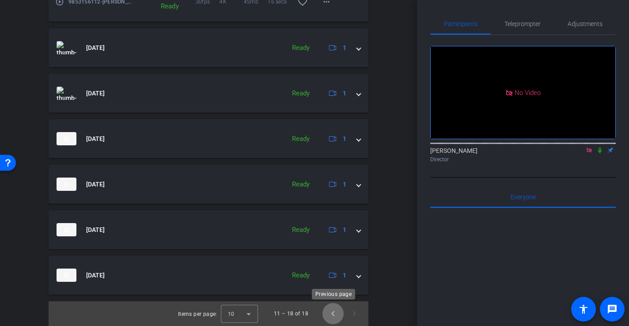
click at [332, 317] on span "Previous page" at bounding box center [333, 313] width 21 height 21
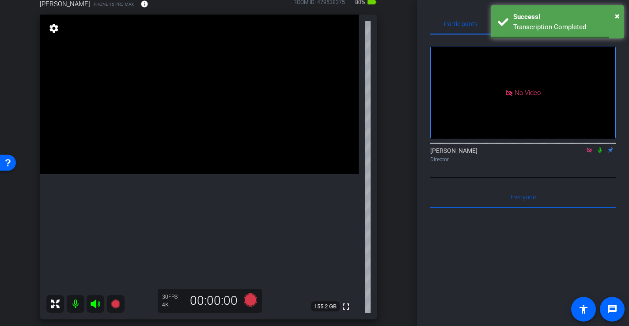
scroll to position [85, 0]
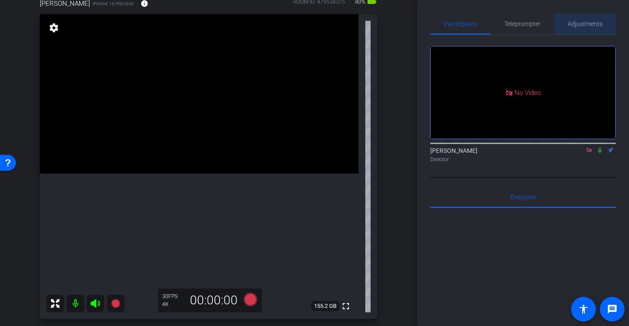
click at [583, 24] on span "Adjustments" at bounding box center [585, 24] width 35 height 6
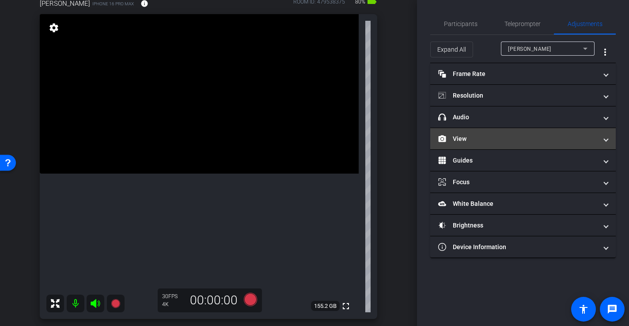
click at [475, 141] on mat-panel-title "View" at bounding box center [517, 138] width 159 height 9
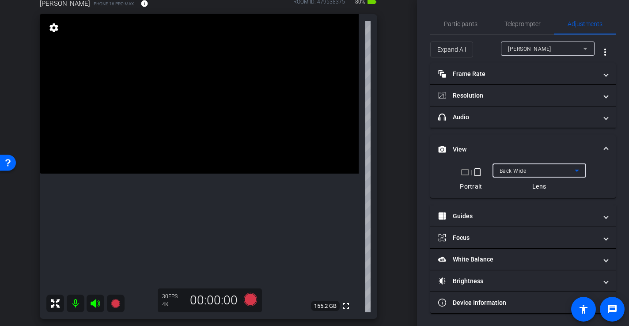
click at [528, 172] on div "Back Wide" at bounding box center [537, 170] width 75 height 11
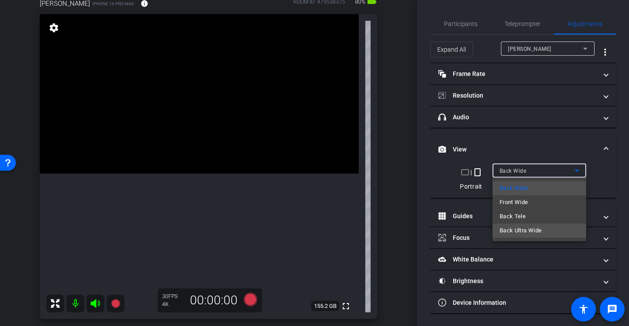
click at [526, 234] on span "Back Ultra Wide" at bounding box center [521, 230] width 42 height 11
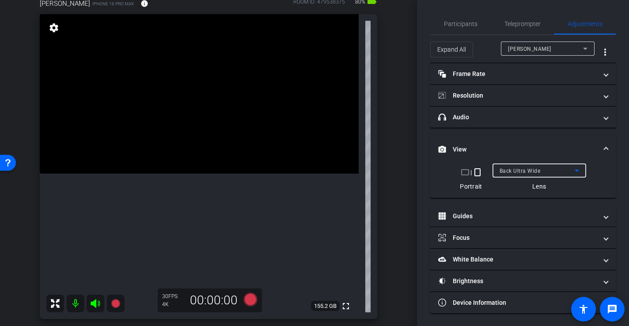
click at [257, 174] on video at bounding box center [199, 94] width 319 height 160
click at [202, 174] on video at bounding box center [199, 94] width 319 height 160
click at [175, 174] on video at bounding box center [199, 94] width 319 height 160
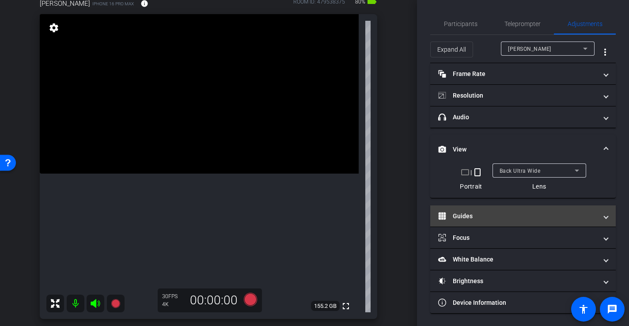
scroll to position [1, 0]
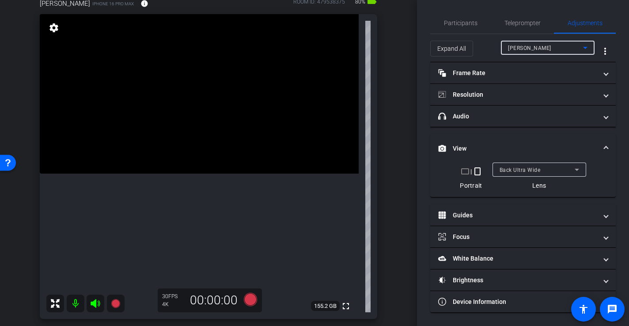
click at [548, 44] on div "[PERSON_NAME]" at bounding box center [545, 47] width 75 height 11
click at [548, 44] on div at bounding box center [314, 163] width 629 height 326
click at [521, 168] on span "Back Ultra Wide" at bounding box center [520, 171] width 41 height 6
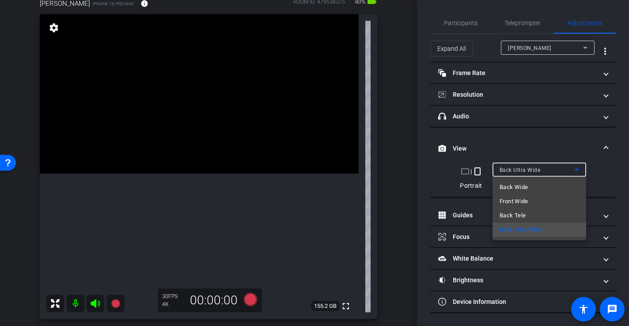
scroll to position [0, 0]
click at [528, 187] on mat-option "Back Wide" at bounding box center [540, 187] width 94 height 14
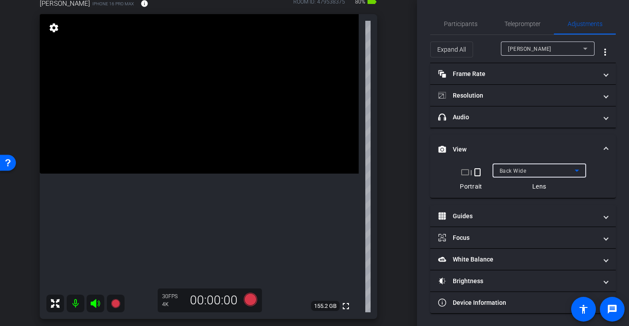
click at [197, 168] on video at bounding box center [199, 94] width 319 height 160
click at [187, 174] on video at bounding box center [199, 94] width 319 height 160
click at [510, 172] on span "Back Wide" at bounding box center [513, 171] width 27 height 6
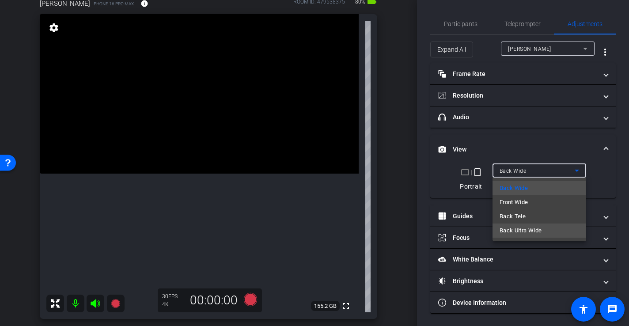
click at [522, 227] on span "Back Ultra Wide" at bounding box center [521, 230] width 42 height 11
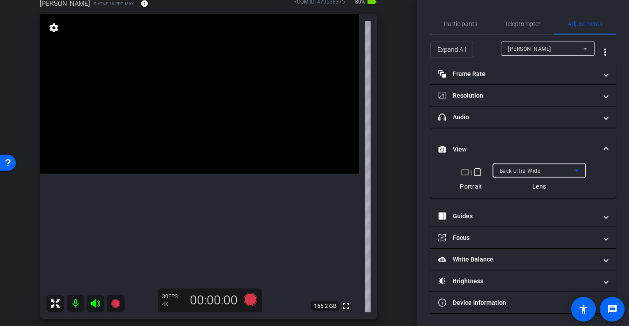
click at [537, 168] on div "Back Ultra Wide" at bounding box center [537, 170] width 75 height 11
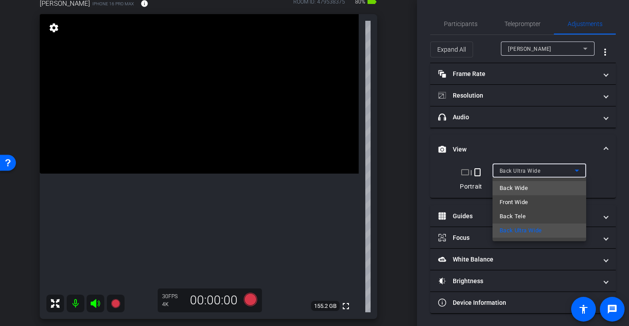
click at [538, 189] on mat-option "Back Wide" at bounding box center [540, 188] width 94 height 14
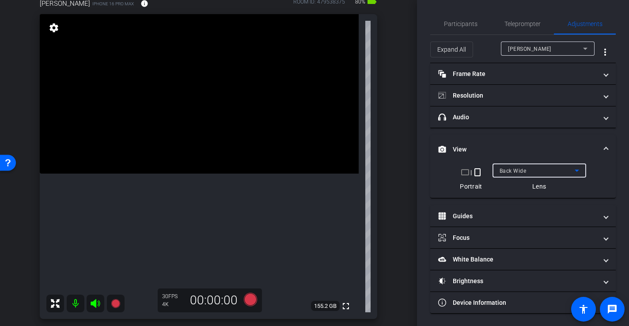
click at [149, 121] on video at bounding box center [199, 94] width 319 height 160
click at [154, 168] on video at bounding box center [199, 94] width 319 height 160
click at [520, 167] on div "Back Wide" at bounding box center [537, 170] width 75 height 11
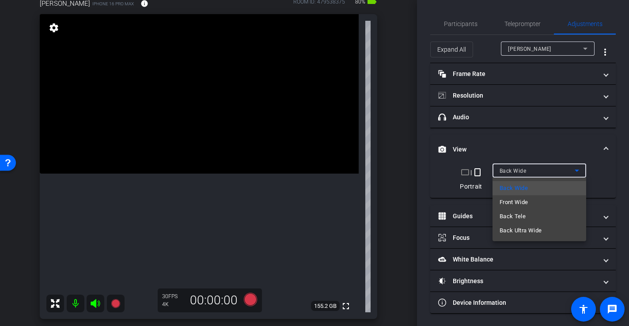
click at [541, 233] on span "Back Ultra Wide" at bounding box center [521, 230] width 42 height 11
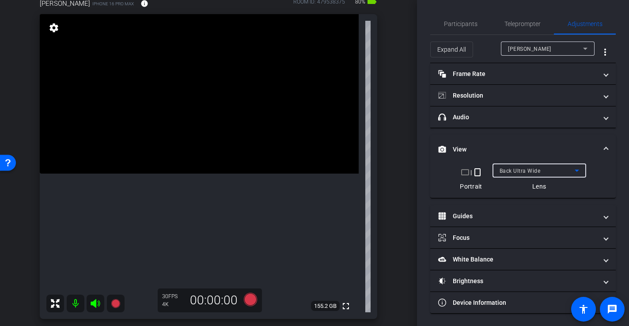
click at [531, 173] on span "Back Ultra Wide" at bounding box center [520, 171] width 41 height 6
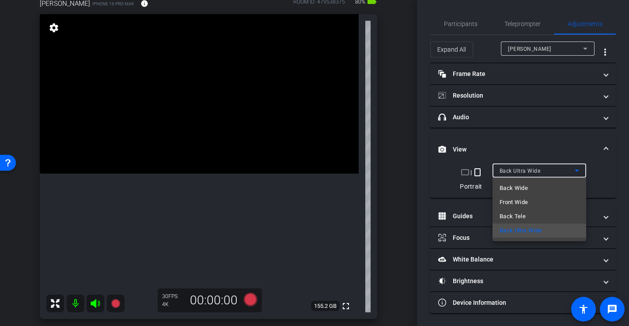
click at [534, 187] on mat-option "Back Wide" at bounding box center [540, 188] width 94 height 14
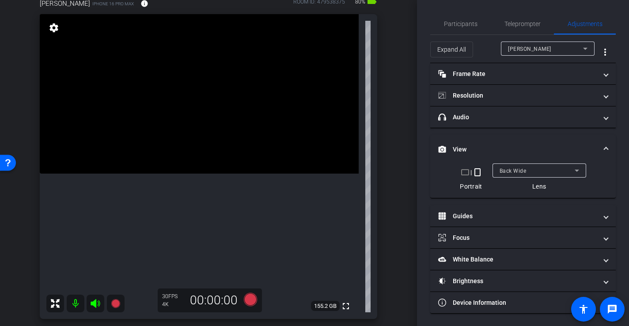
click at [238, 162] on video at bounding box center [199, 94] width 319 height 160
click at [236, 168] on div at bounding box center [238, 162] width 22 height 22
click at [252, 174] on video at bounding box center [199, 94] width 319 height 160
click at [212, 174] on video at bounding box center [199, 94] width 319 height 160
click at [248, 305] on icon at bounding box center [250, 300] width 13 height 13
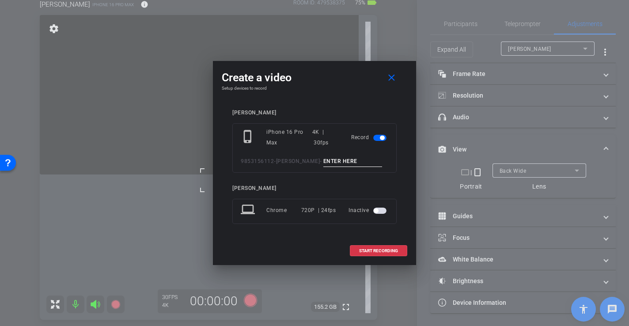
scroll to position [86, 0]
click at [332, 163] on input at bounding box center [353, 161] width 59 height 11
click at [392, 76] on mat-icon "close" at bounding box center [391, 77] width 11 height 11
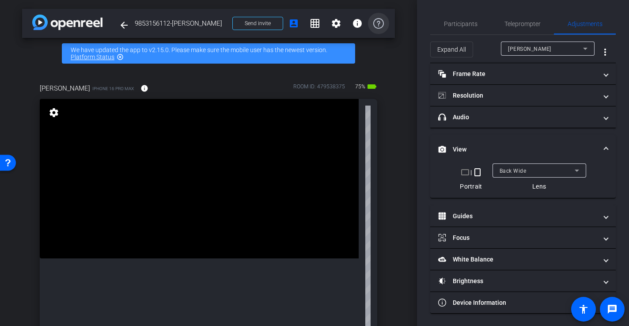
scroll to position [1, 0]
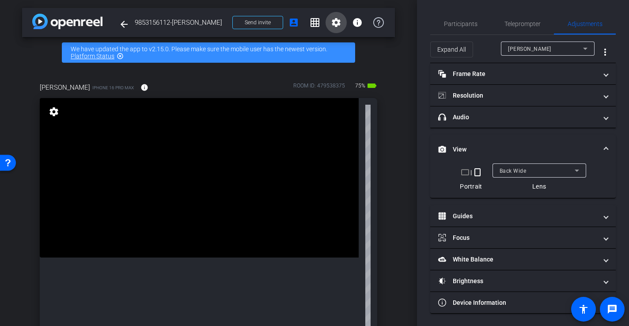
click at [339, 25] on mat-icon "settings" at bounding box center [336, 22] width 11 height 11
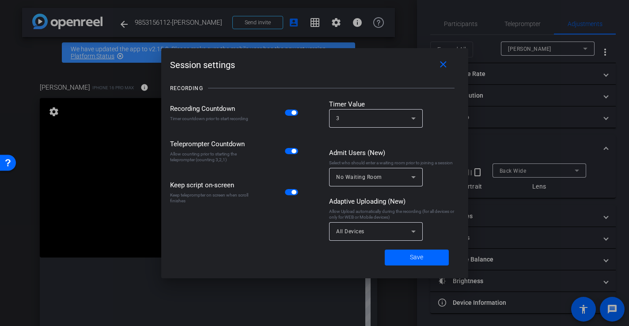
click at [371, 127] on div "3" at bounding box center [376, 118] width 80 height 19
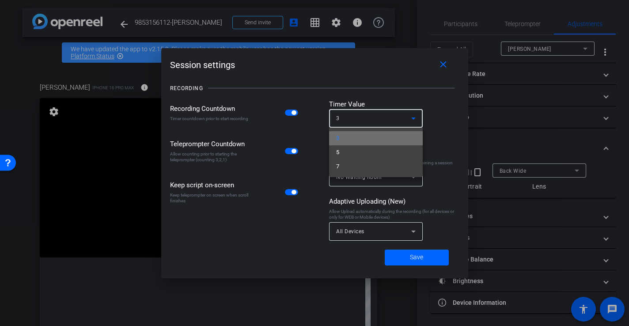
drag, startPoint x: 347, startPoint y: 137, endPoint x: 335, endPoint y: 139, distance: 12.1
click at [346, 137] on mat-option "3" at bounding box center [376, 138] width 94 height 14
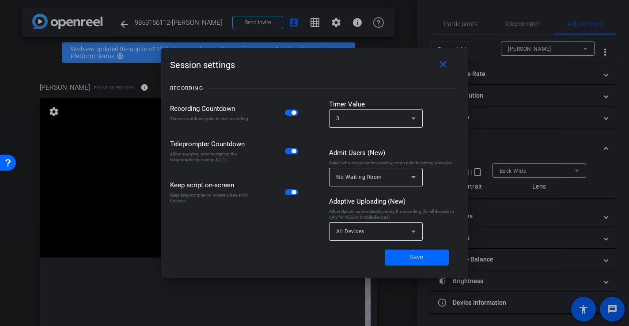
click at [292, 113] on span "button" at bounding box center [294, 113] width 4 height 4
click at [418, 258] on span "Save" at bounding box center [416, 257] width 13 height 9
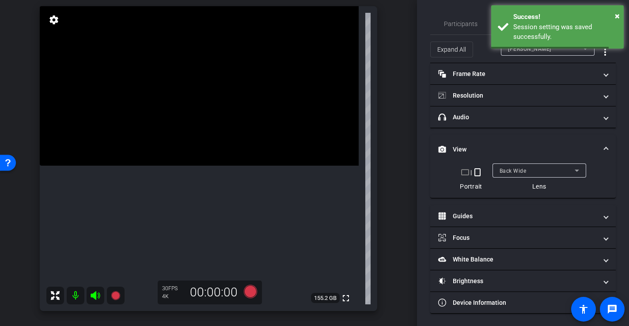
scroll to position [102, 0]
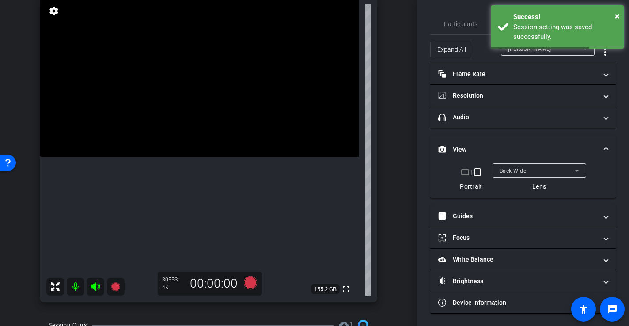
click at [245, 153] on video at bounding box center [199, 77] width 319 height 160
click at [254, 281] on icon at bounding box center [250, 282] width 13 height 13
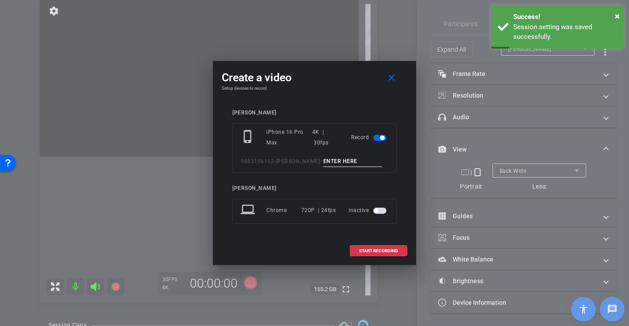
click at [350, 161] on input at bounding box center [353, 161] width 59 height 11
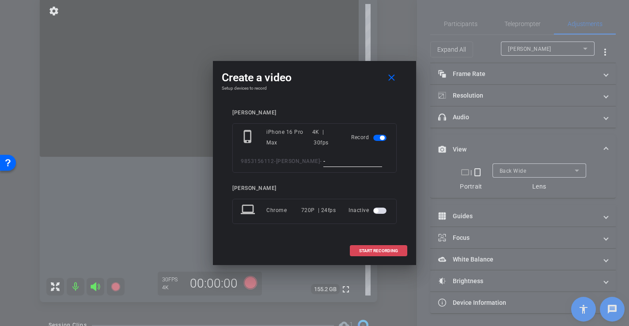
type input "-"
click at [365, 249] on span "START RECORDING" at bounding box center [378, 251] width 39 height 4
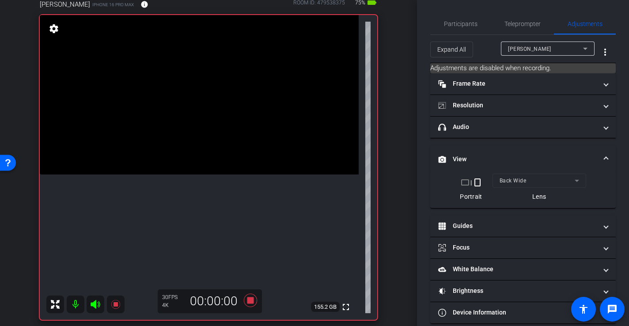
scroll to position [85, 0]
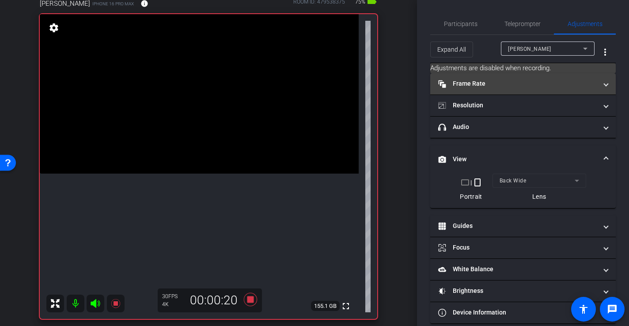
click at [469, 84] on mat-panel-title "Frame Rate Frame Rate" at bounding box center [517, 83] width 159 height 9
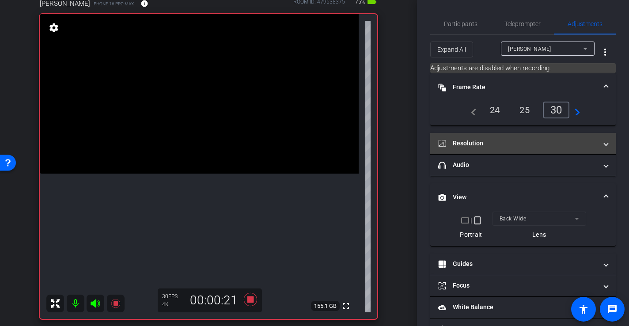
click at [475, 147] on mat-panel-title "Resolution" at bounding box center [517, 143] width 159 height 9
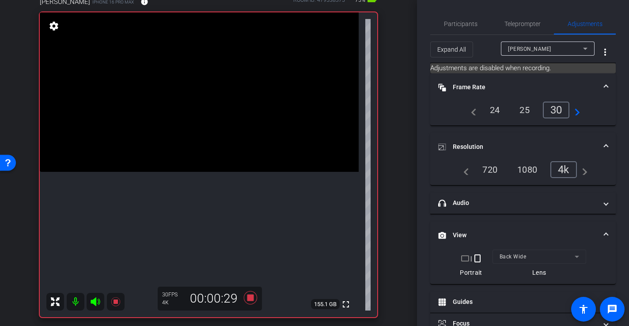
scroll to position [88, 0]
click at [249, 296] on icon at bounding box center [250, 296] width 13 height 13
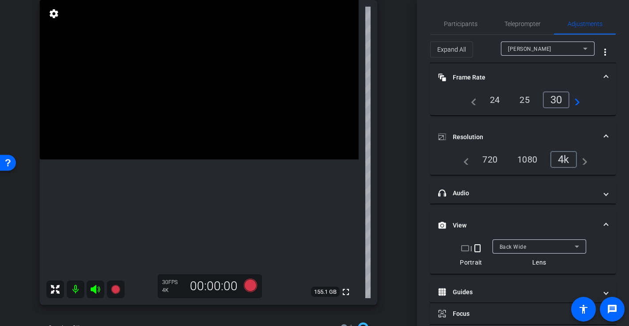
scroll to position [99, 0]
click at [247, 145] on video at bounding box center [199, 80] width 319 height 160
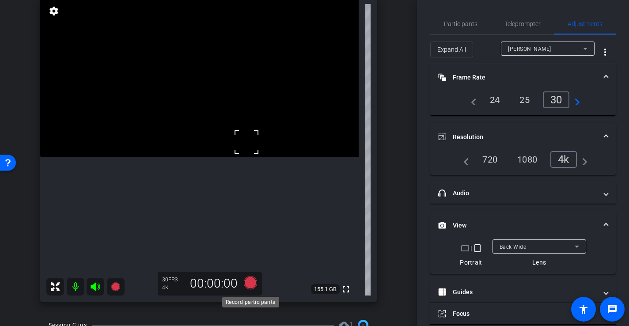
click at [252, 282] on icon at bounding box center [250, 282] width 13 height 13
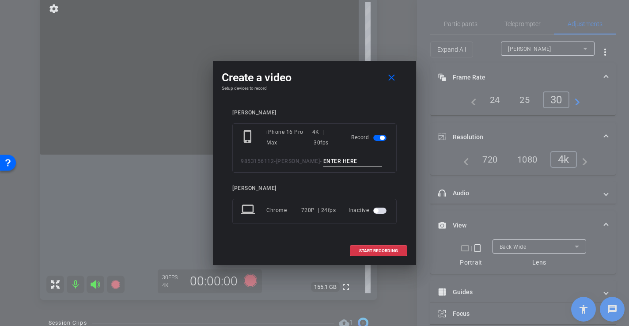
scroll to position [103, 0]
click at [320, 161] on span "-" at bounding box center [321, 161] width 2 height 6
click at [344, 156] on input at bounding box center [353, 161] width 59 height 11
type input "-"
click at [371, 253] on span at bounding box center [379, 250] width 57 height 21
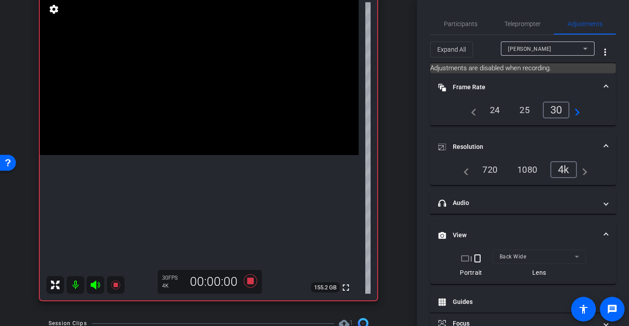
scroll to position [87, 0]
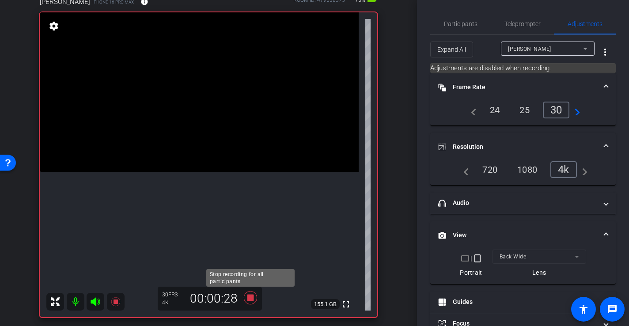
click at [250, 298] on icon at bounding box center [250, 297] width 13 height 13
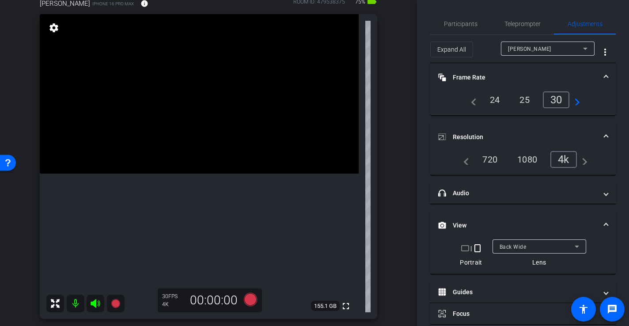
scroll to position [84, 0]
click at [250, 302] on icon at bounding box center [250, 300] width 13 height 13
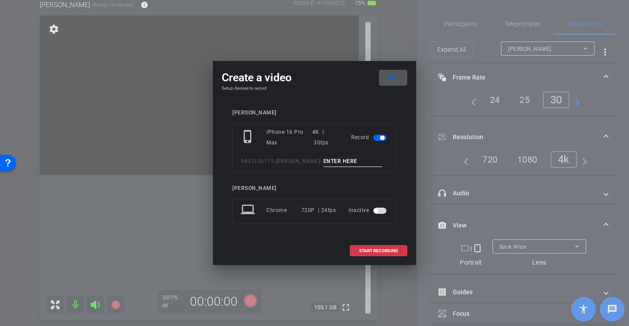
click at [351, 160] on input at bounding box center [353, 161] width 59 height 11
type input "-"
click at [378, 247] on span at bounding box center [379, 250] width 57 height 21
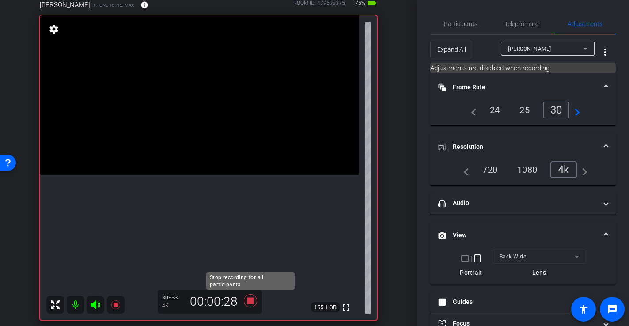
click at [253, 302] on icon at bounding box center [250, 300] width 13 height 13
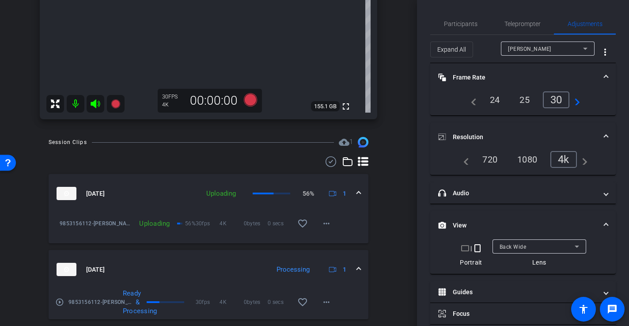
scroll to position [282, 0]
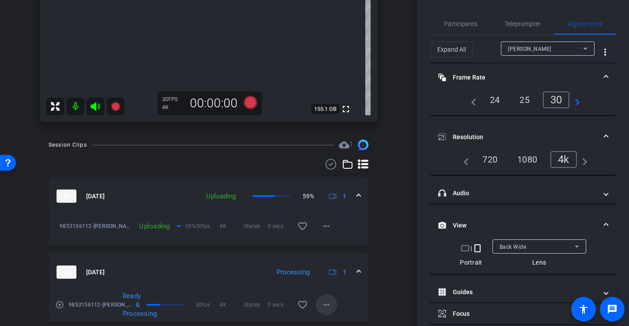
click at [330, 307] on mat-icon "more_horiz" at bounding box center [326, 305] width 11 height 11
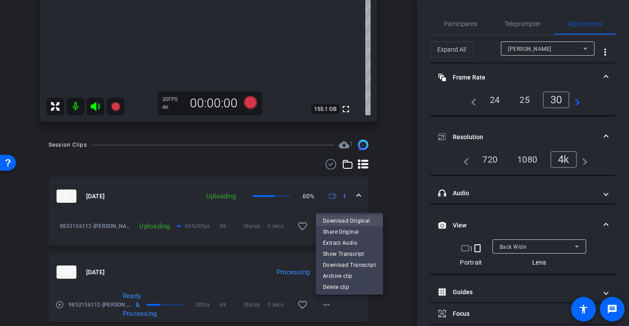
click at [352, 221] on span "Download Original" at bounding box center [349, 220] width 53 height 11
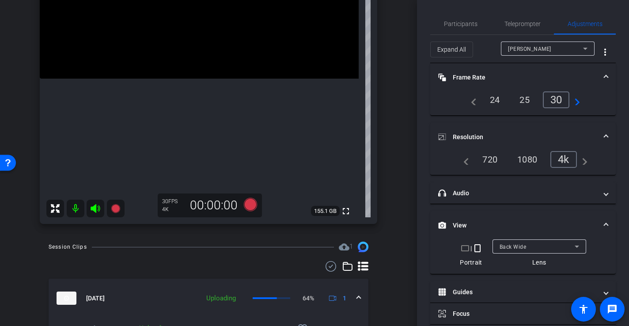
scroll to position [109, 0]
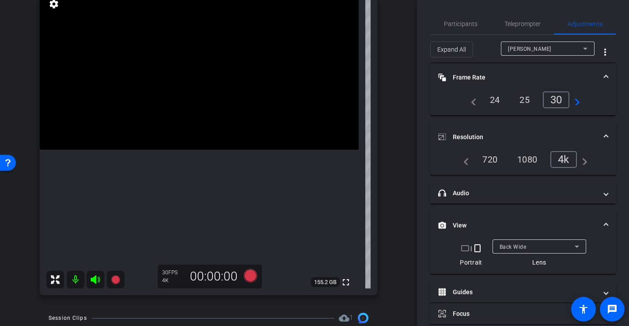
click at [95, 281] on icon at bounding box center [95, 279] width 9 height 9
click at [95, 281] on icon at bounding box center [95, 280] width 11 height 11
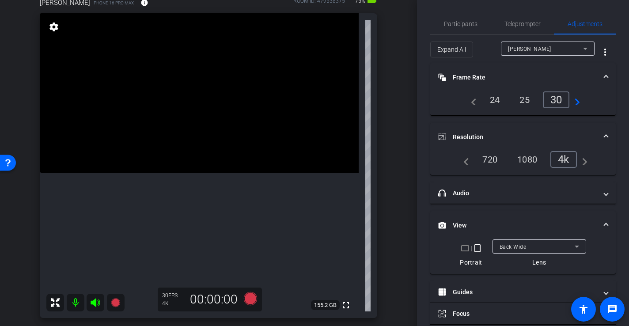
scroll to position [87, 0]
click at [188, 101] on video at bounding box center [199, 92] width 319 height 160
click at [186, 112] on div at bounding box center [188, 101] width 22 height 22
click at [250, 301] on icon at bounding box center [250, 297] width 13 height 13
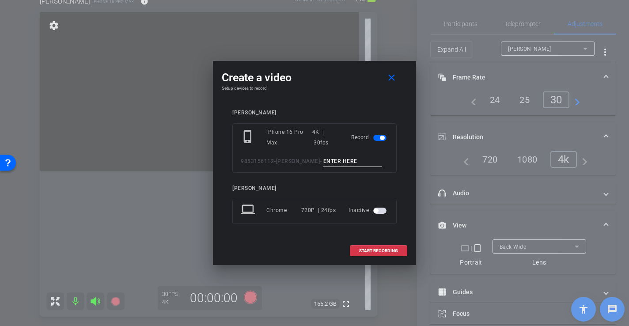
click at [339, 158] on input at bounding box center [353, 161] width 59 height 11
type input "-"
click at [373, 254] on span at bounding box center [379, 250] width 57 height 21
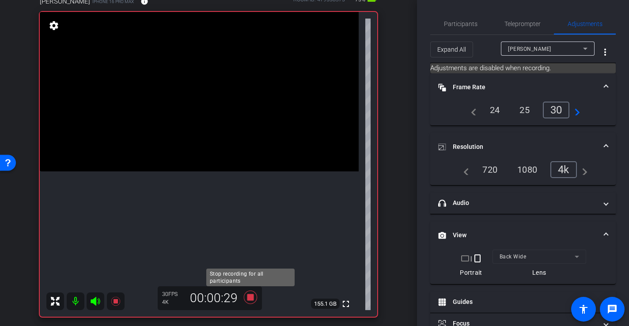
click at [252, 300] on icon at bounding box center [250, 297] width 13 height 13
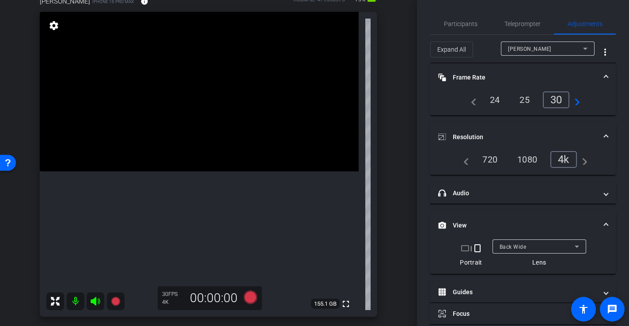
click at [174, 129] on video at bounding box center [199, 92] width 319 height 160
click at [253, 297] on icon at bounding box center [250, 297] width 13 height 13
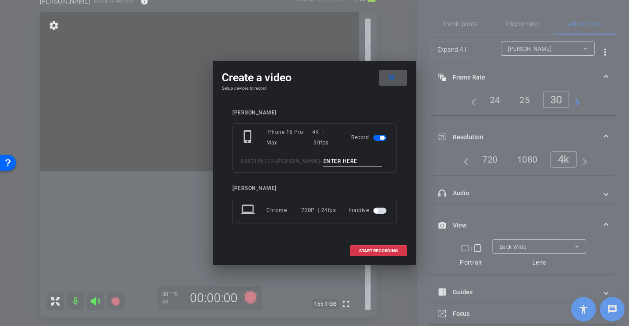
click at [332, 159] on input at bounding box center [353, 161] width 59 height 11
type input "-"
click at [400, 252] on span at bounding box center [379, 250] width 57 height 21
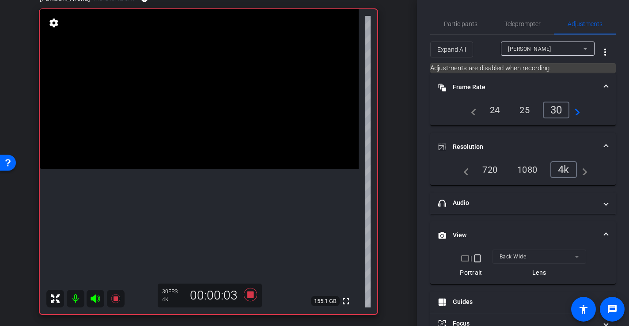
scroll to position [86, 0]
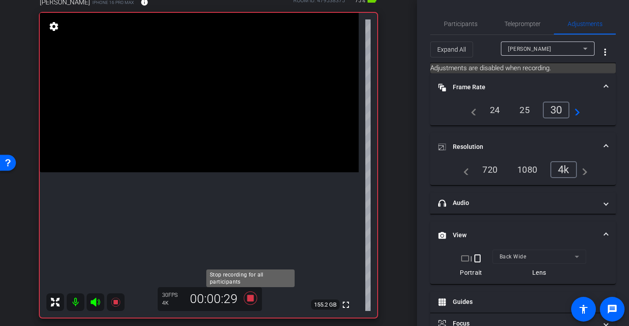
click at [251, 300] on icon at bounding box center [250, 298] width 13 height 13
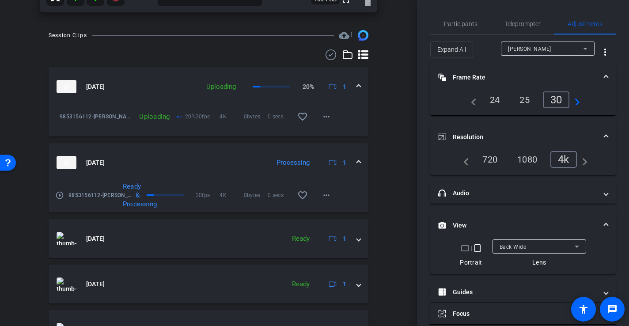
scroll to position [333, 0]
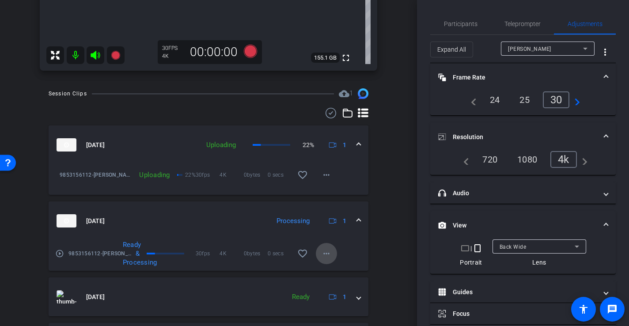
click at [328, 252] on mat-icon "more_horiz" at bounding box center [326, 253] width 11 height 11
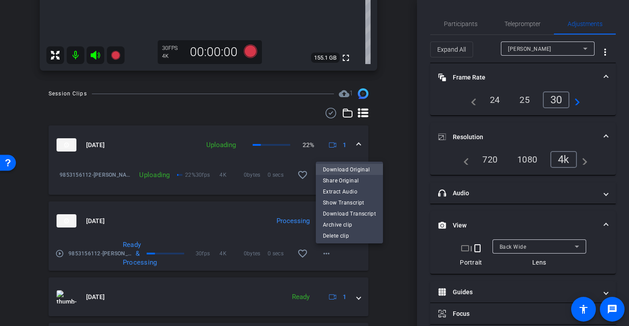
click at [358, 168] on span "Download Original" at bounding box center [349, 169] width 53 height 11
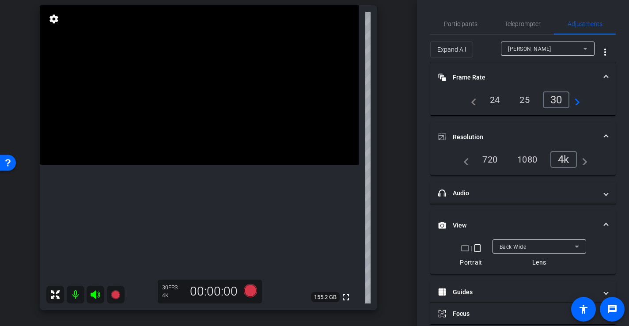
scroll to position [91, 0]
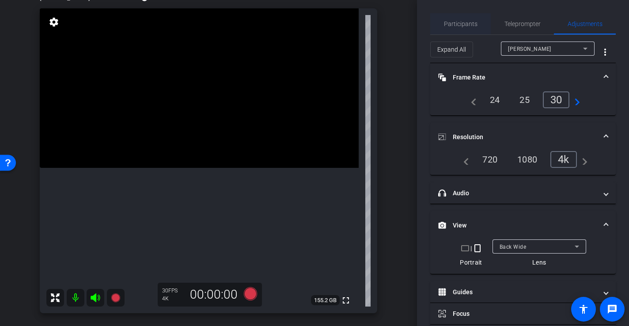
click at [455, 24] on span "Participants" at bounding box center [461, 24] width 34 height 6
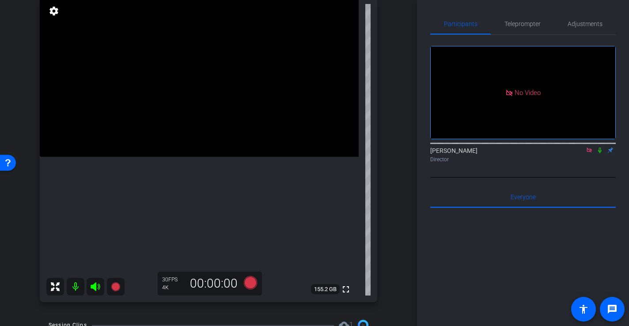
scroll to position [95, 0]
click at [271, 157] on video at bounding box center [199, 77] width 319 height 160
click at [281, 143] on video at bounding box center [199, 78] width 319 height 160
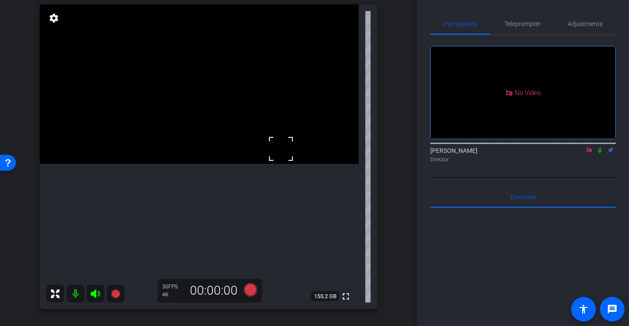
scroll to position [94, 0]
click at [252, 290] on icon at bounding box center [250, 288] width 13 height 13
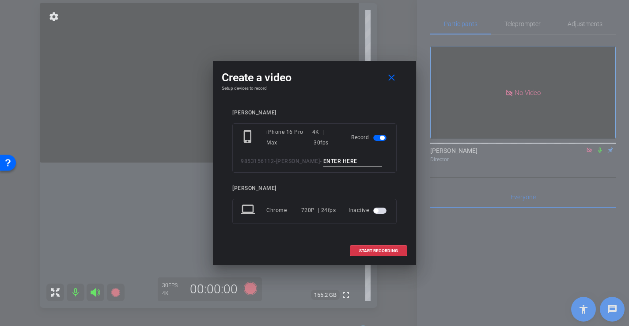
scroll to position [96, 0]
click at [341, 165] on input at bounding box center [353, 161] width 59 height 11
type input "-"
click at [379, 253] on span "START RECORDING" at bounding box center [378, 251] width 39 height 4
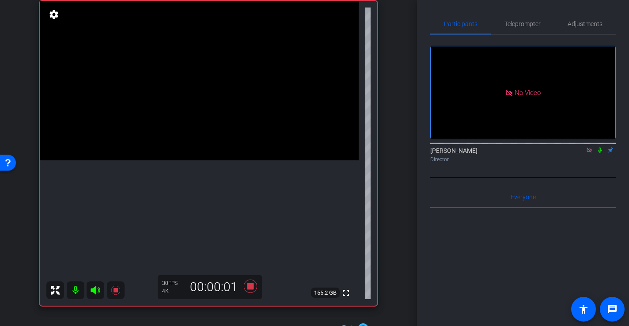
scroll to position [98, 0]
click at [255, 289] on icon at bounding box center [250, 286] width 21 height 16
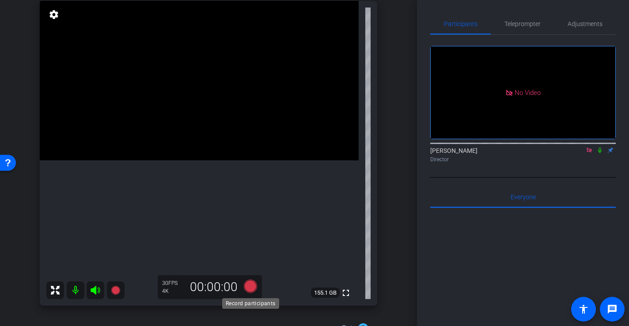
click at [252, 287] on icon at bounding box center [250, 286] width 13 height 13
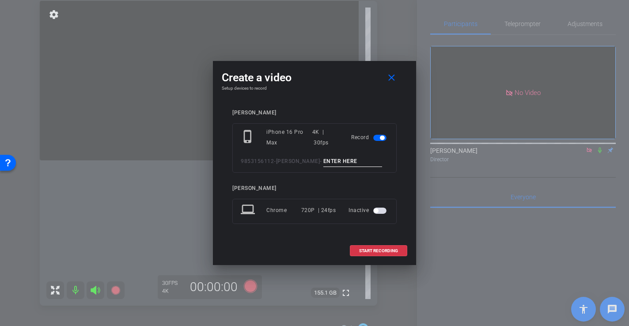
click at [339, 159] on input at bounding box center [353, 161] width 59 height 11
type input "-"
click at [384, 249] on span "START RECORDING" at bounding box center [378, 251] width 39 height 4
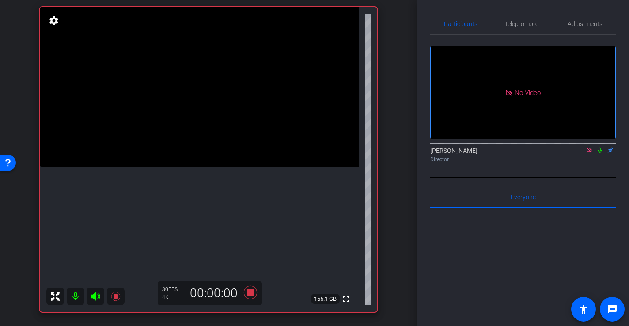
scroll to position [92, 0]
click at [251, 296] on icon at bounding box center [250, 292] width 13 height 13
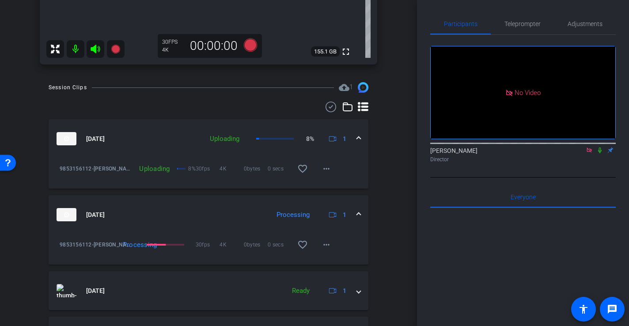
scroll to position [347, 0]
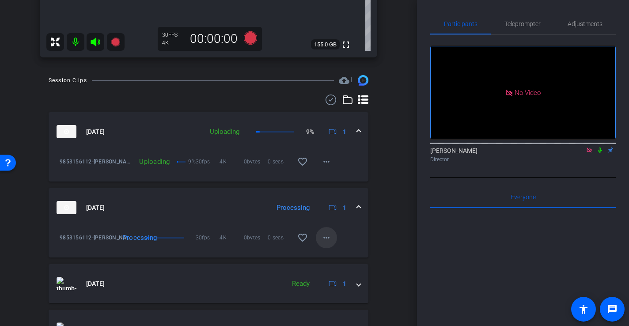
click at [328, 236] on mat-icon "more_horiz" at bounding box center [326, 238] width 11 height 11
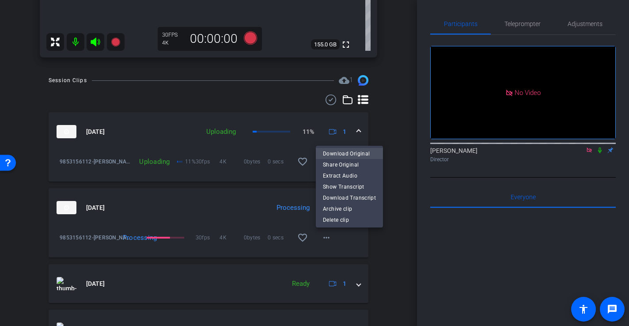
click at [344, 151] on span "Download Original" at bounding box center [349, 153] width 53 height 11
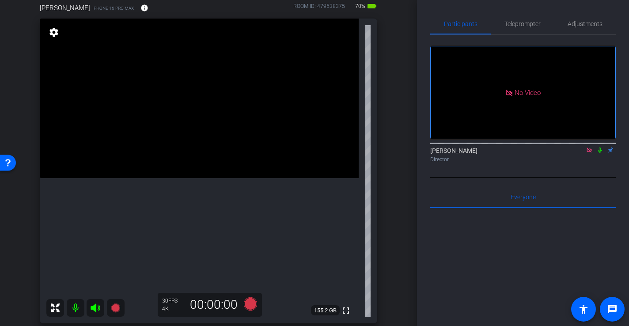
scroll to position [80, 0]
drag, startPoint x: 131, startPoint y: 150, endPoint x: 128, endPoint y: 158, distance: 8.5
click at [131, 150] on video at bounding box center [199, 99] width 319 height 160
click at [134, 160] on div at bounding box center [131, 150] width 22 height 22
click at [253, 305] on icon at bounding box center [250, 304] width 13 height 13
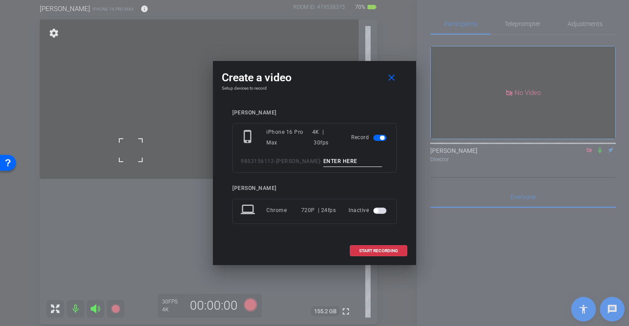
click at [345, 166] on input at bounding box center [353, 161] width 59 height 11
type input "-"
click at [379, 250] on span "START RECORDING" at bounding box center [378, 251] width 39 height 4
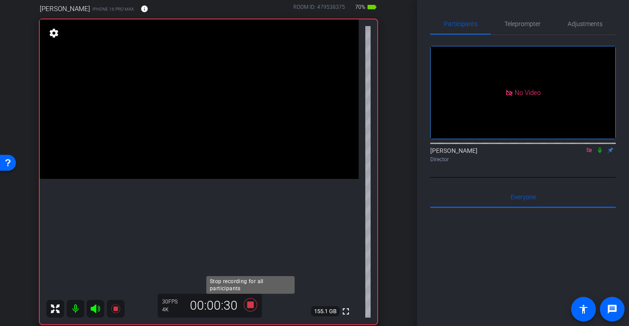
click at [249, 304] on icon at bounding box center [250, 304] width 13 height 13
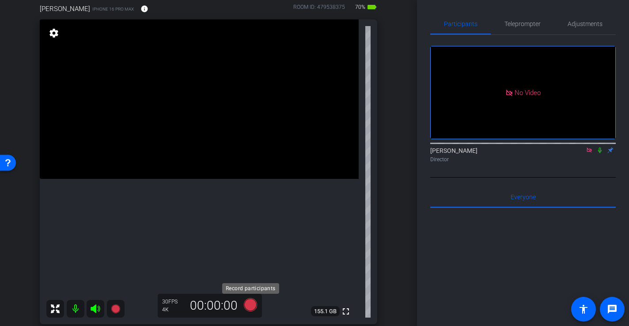
click at [255, 308] on icon at bounding box center [250, 304] width 13 height 13
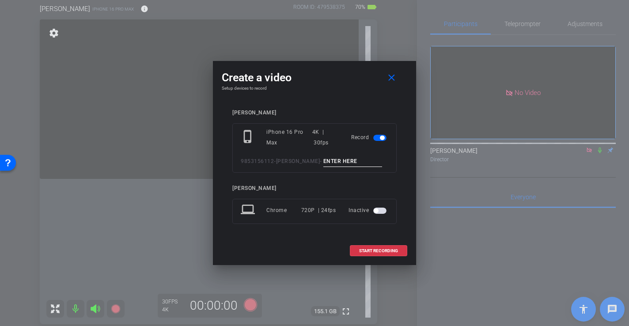
click at [336, 156] on input at bounding box center [353, 161] width 59 height 11
type input "-"
click at [383, 250] on span "START RECORDING" at bounding box center [378, 251] width 39 height 4
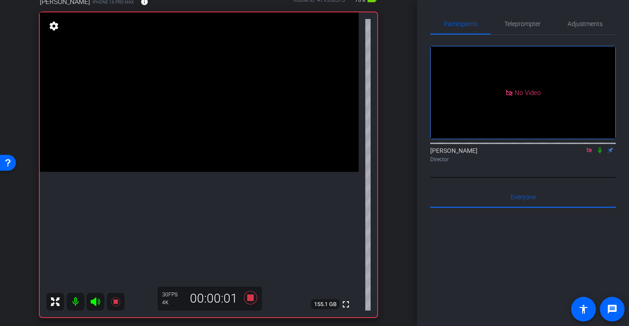
scroll to position [85, 0]
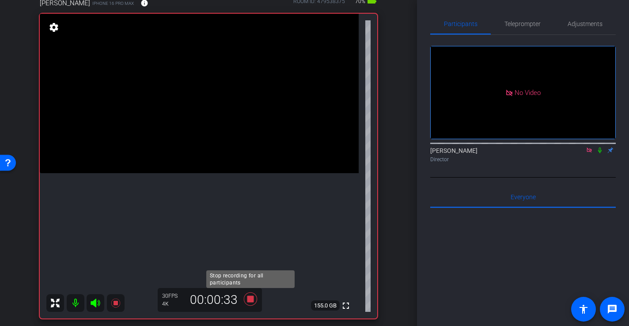
click at [251, 304] on icon at bounding box center [250, 299] width 21 height 16
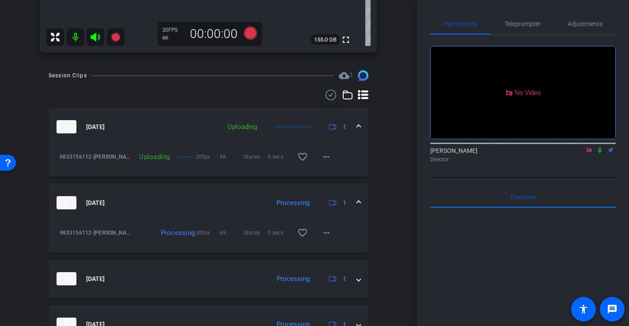
scroll to position [364, 0]
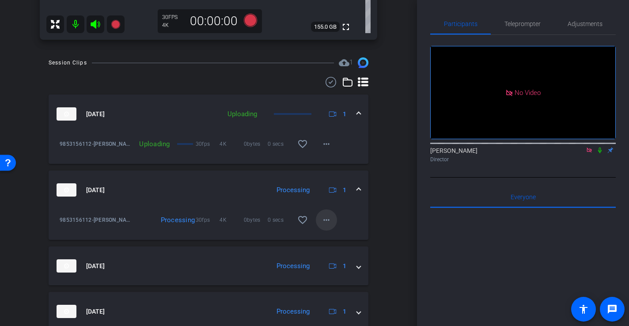
click at [329, 221] on mat-icon "more_horiz" at bounding box center [326, 220] width 11 height 11
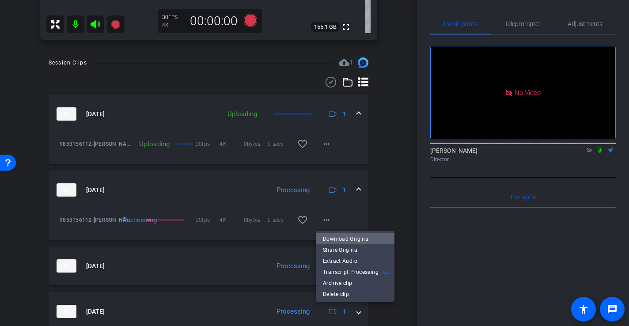
click at [366, 237] on span "Download Original" at bounding box center [355, 238] width 65 height 11
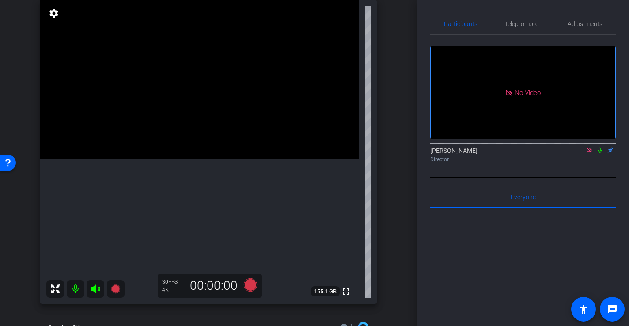
scroll to position [99, 0]
click at [225, 145] on video at bounding box center [199, 80] width 319 height 160
click at [238, 132] on video at bounding box center [199, 80] width 319 height 160
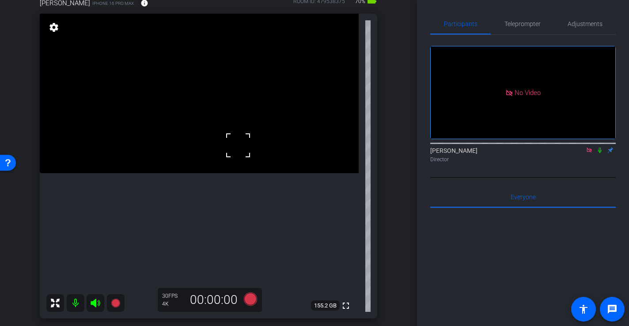
scroll to position [81, 0]
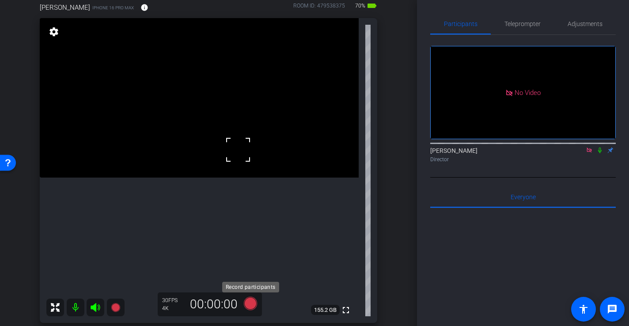
click at [255, 302] on icon at bounding box center [250, 303] width 13 height 13
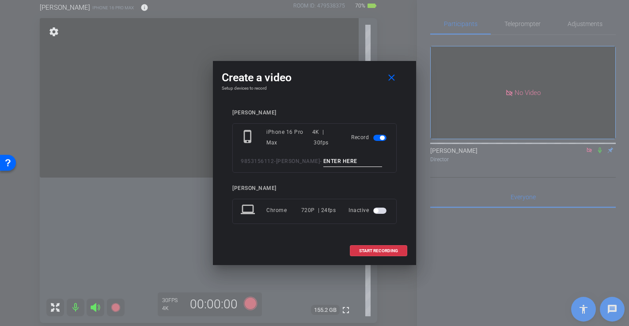
click at [340, 159] on input at bounding box center [353, 161] width 59 height 11
type input "-"
click at [381, 255] on span at bounding box center [379, 250] width 57 height 21
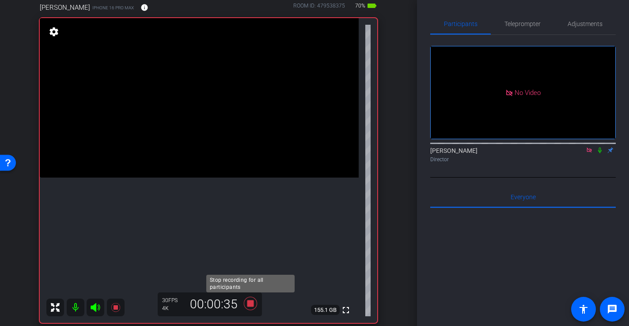
click at [249, 305] on icon at bounding box center [250, 303] width 13 height 13
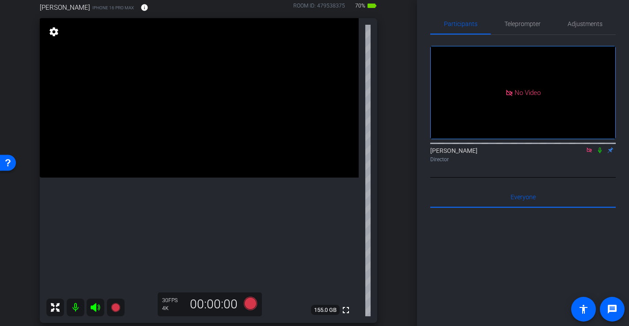
scroll to position [80, 0]
click at [251, 304] on icon at bounding box center [250, 303] width 13 height 13
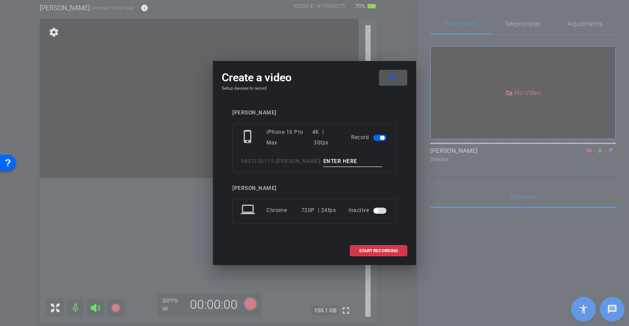
click at [345, 161] on input at bounding box center [353, 161] width 59 height 11
type input "-"
click at [367, 246] on span at bounding box center [379, 250] width 57 height 21
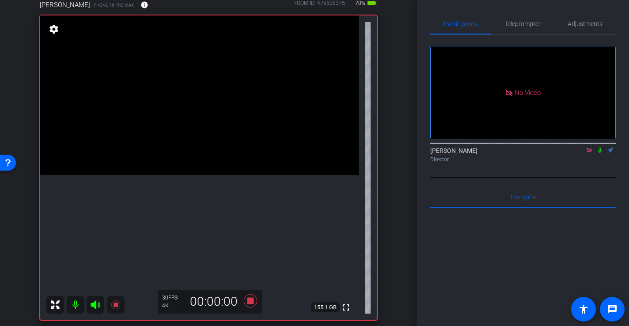
scroll to position [83, 0]
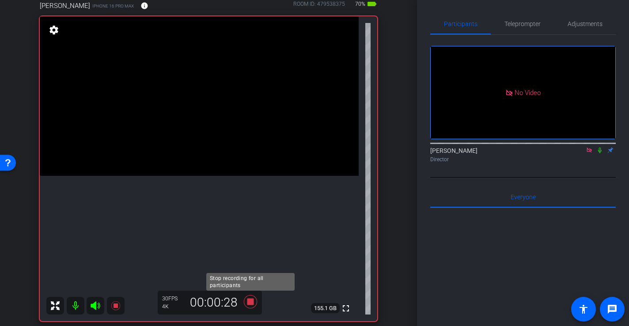
click at [251, 302] on icon at bounding box center [250, 301] width 13 height 13
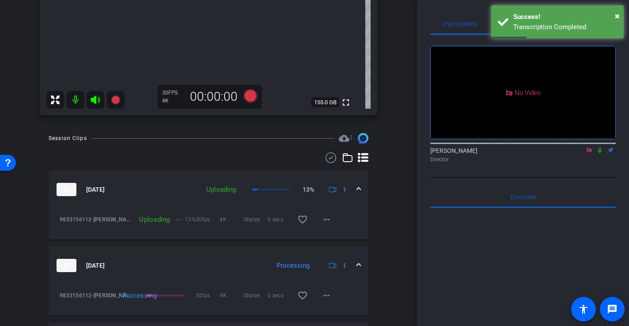
scroll to position [293, 0]
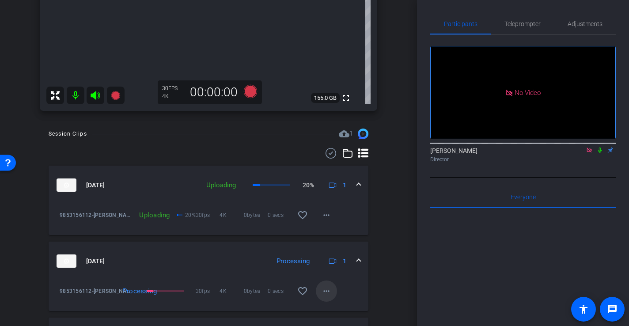
click at [326, 294] on mat-icon "more_horiz" at bounding box center [326, 291] width 11 height 11
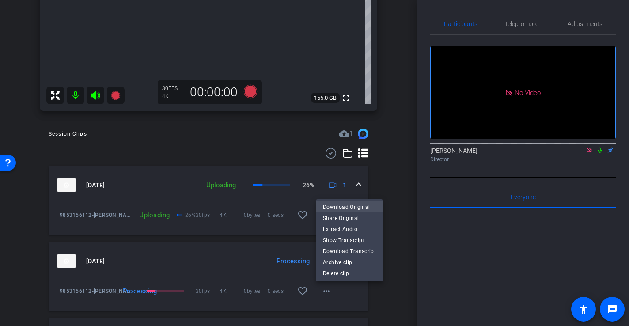
click at [339, 206] on span "Download Original" at bounding box center [349, 207] width 53 height 11
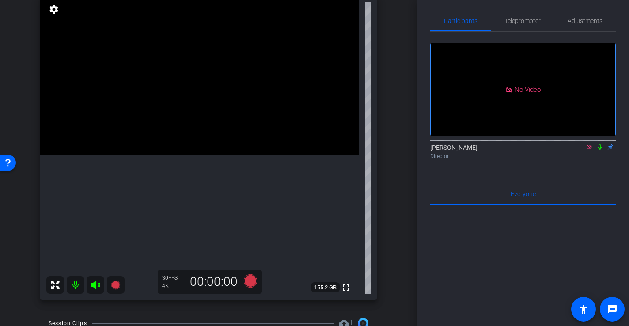
scroll to position [90, 0]
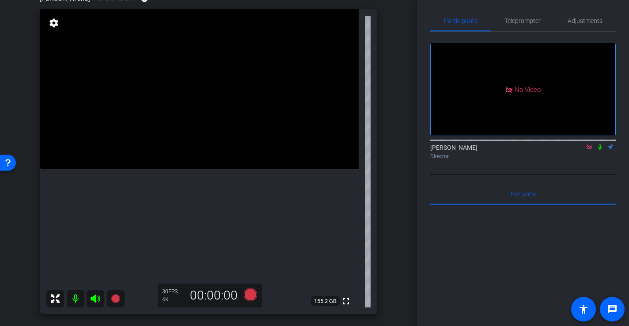
click at [98, 300] on icon at bounding box center [95, 299] width 11 height 11
click at [88, 297] on mat-icon at bounding box center [96, 299] width 18 height 18
click at [95, 300] on icon at bounding box center [95, 298] width 9 height 9
click at [95, 300] on icon at bounding box center [95, 299] width 11 height 11
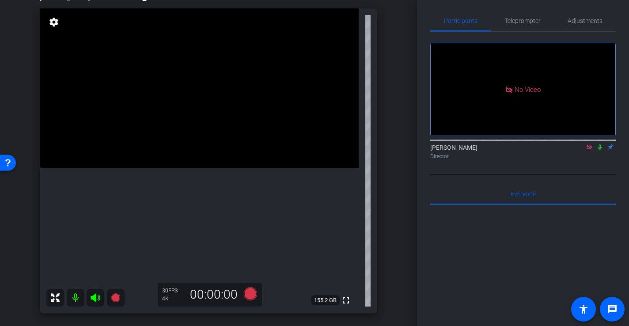
click at [191, 168] on video at bounding box center [199, 88] width 319 height 160
click at [192, 155] on video at bounding box center [199, 88] width 319 height 160
click at [187, 124] on video at bounding box center [199, 88] width 319 height 160
click at [170, 127] on video at bounding box center [199, 88] width 319 height 160
click at [170, 157] on video at bounding box center [199, 88] width 319 height 160
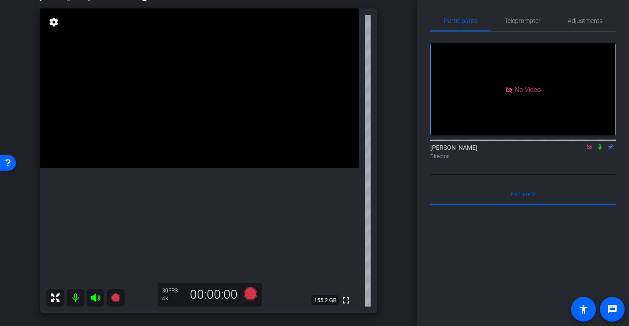
click at [99, 298] on icon at bounding box center [95, 298] width 9 height 9
click at [95, 297] on icon at bounding box center [95, 298] width 11 height 11
click at [99, 297] on icon at bounding box center [95, 298] width 9 height 9
click at [95, 300] on icon at bounding box center [95, 298] width 11 height 11
click at [97, 299] on icon at bounding box center [95, 298] width 11 height 11
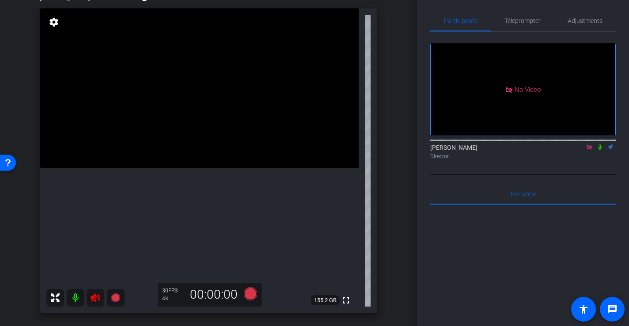
click at [95, 297] on icon at bounding box center [95, 298] width 11 height 11
click at [247, 297] on icon at bounding box center [250, 293] width 13 height 13
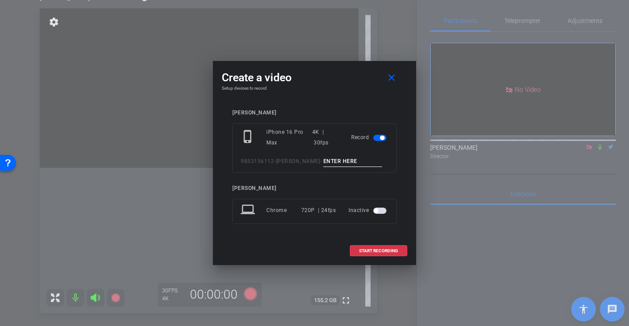
click at [345, 161] on input at bounding box center [353, 161] width 59 height 11
type input "-"
click at [399, 248] on span at bounding box center [379, 250] width 57 height 21
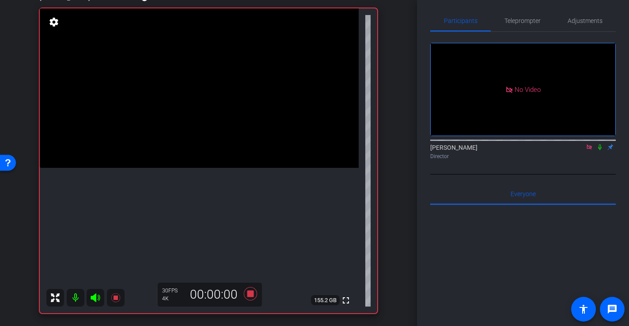
click at [199, 168] on video at bounding box center [199, 88] width 319 height 160
click at [249, 295] on icon at bounding box center [250, 293] width 13 height 13
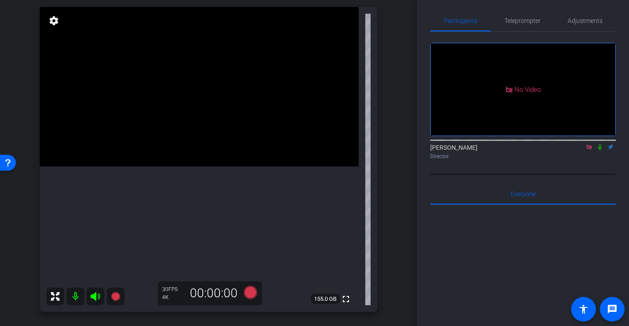
scroll to position [92, 0]
click at [255, 291] on icon at bounding box center [250, 292] width 13 height 13
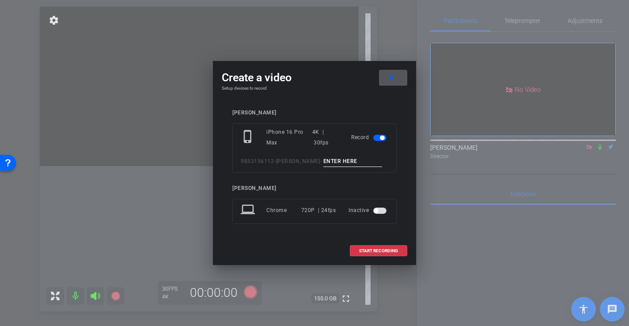
click at [337, 157] on input at bounding box center [353, 161] width 59 height 11
type input "-"
click at [377, 249] on span "START RECORDING" at bounding box center [378, 251] width 39 height 4
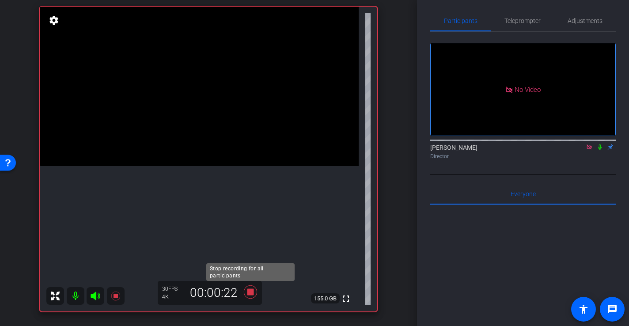
click at [253, 294] on icon at bounding box center [250, 292] width 13 height 13
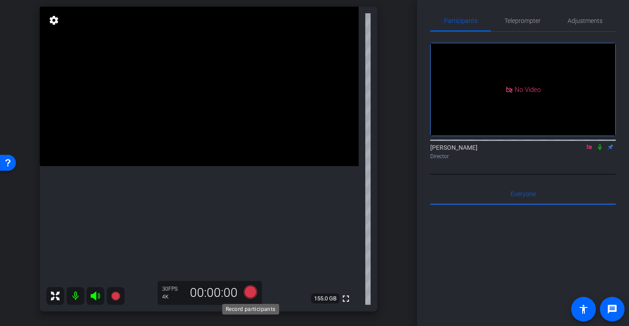
click at [256, 297] on icon at bounding box center [250, 292] width 21 height 16
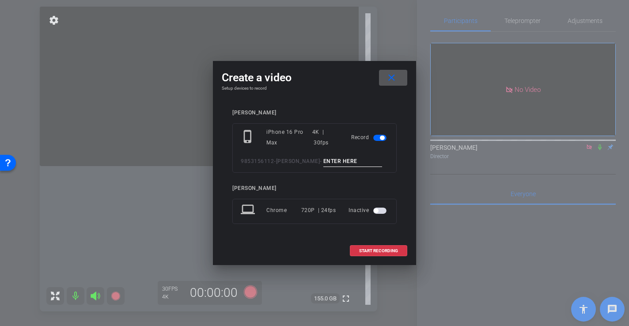
click at [333, 164] on input at bounding box center [353, 161] width 59 height 11
type input "-"
click at [389, 249] on span "START RECORDING" at bounding box center [378, 251] width 39 height 4
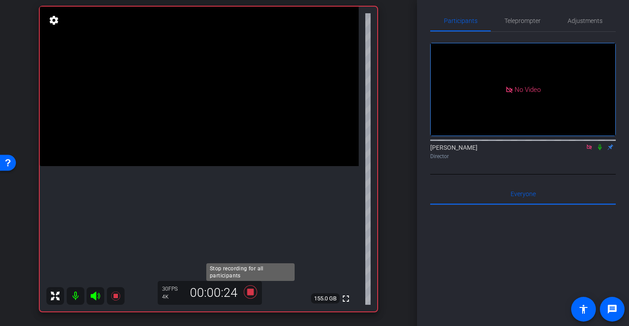
click at [251, 295] on icon at bounding box center [250, 292] width 13 height 13
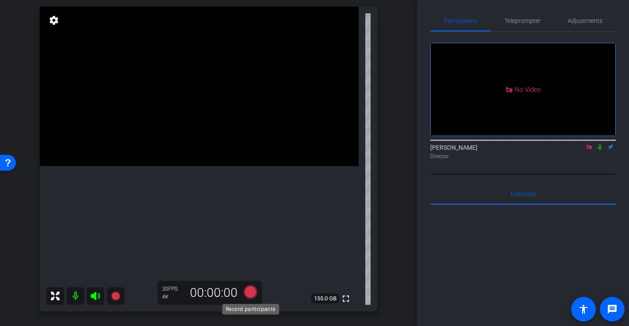
click at [257, 293] on icon at bounding box center [250, 292] width 13 height 13
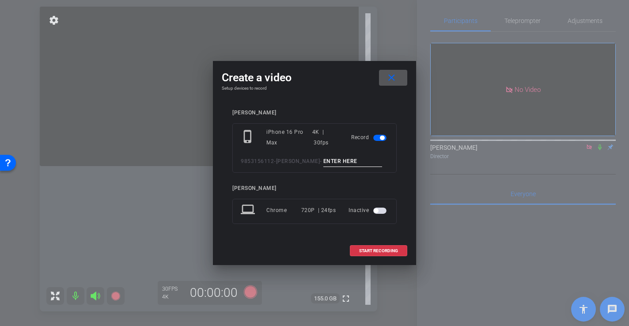
click at [339, 157] on input at bounding box center [353, 161] width 59 height 11
type input "-"
click at [380, 252] on span "START RECORDING" at bounding box center [378, 251] width 39 height 4
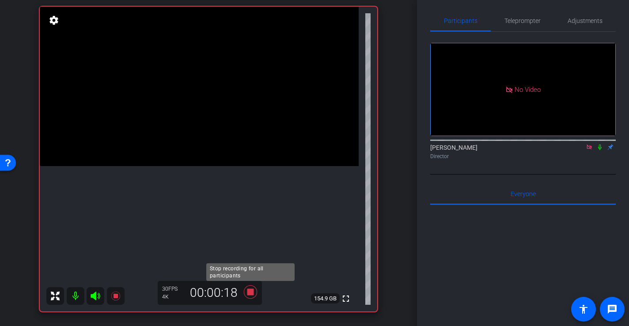
click at [252, 296] on icon at bounding box center [250, 292] width 21 height 16
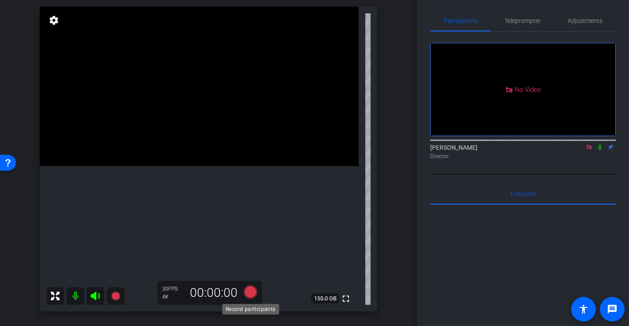
click at [246, 295] on icon at bounding box center [250, 292] width 13 height 13
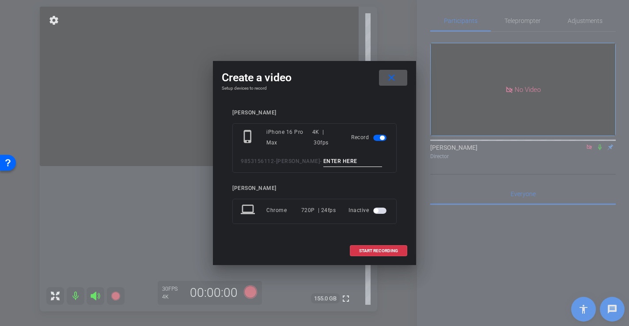
click at [328, 160] on input at bounding box center [353, 161] width 59 height 11
type input "-"
click at [375, 252] on span "START RECORDING" at bounding box center [378, 251] width 39 height 4
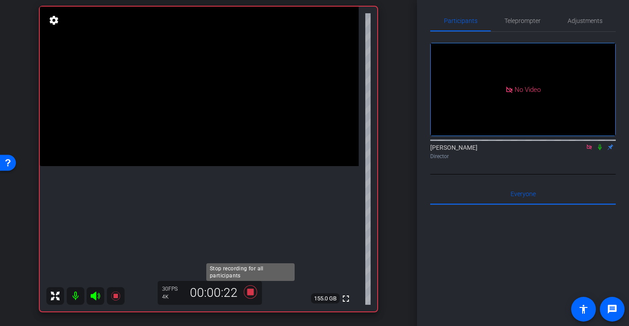
click at [250, 291] on icon at bounding box center [250, 292] width 13 height 13
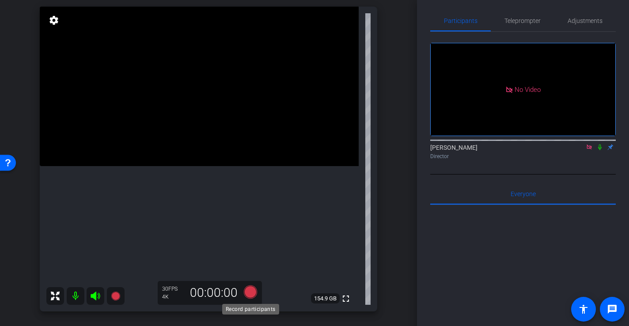
click at [254, 290] on icon at bounding box center [250, 292] width 13 height 13
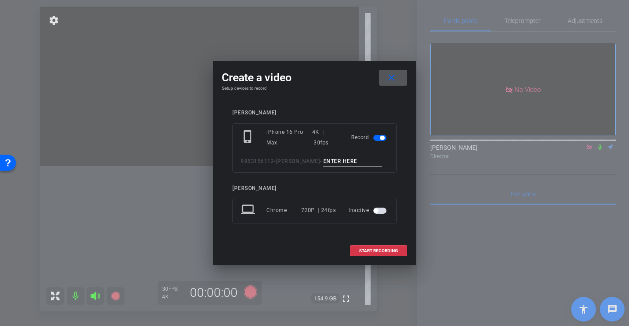
click at [356, 159] on input at bounding box center [353, 161] width 59 height 11
type input "-"
click at [377, 247] on span at bounding box center [379, 250] width 57 height 21
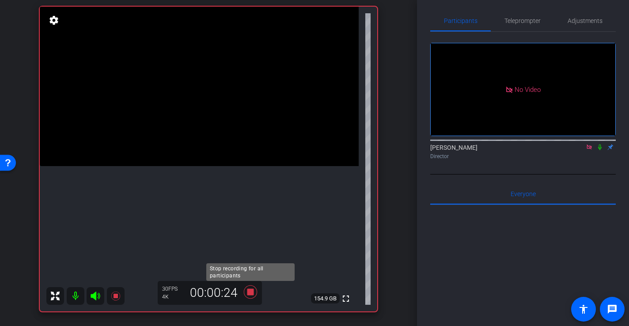
click at [251, 292] on icon at bounding box center [250, 292] width 13 height 13
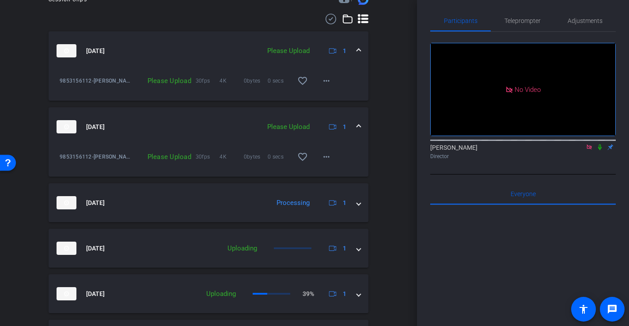
scroll to position [428, 0]
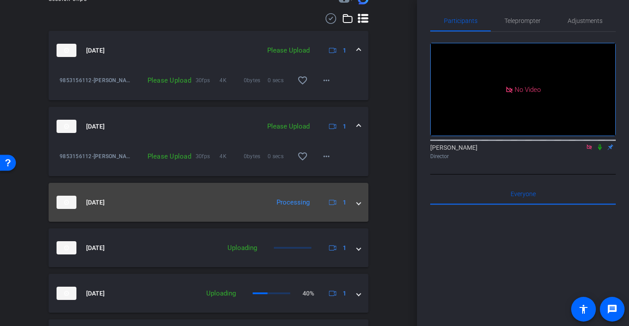
click at [360, 206] on span at bounding box center [359, 202] width 4 height 9
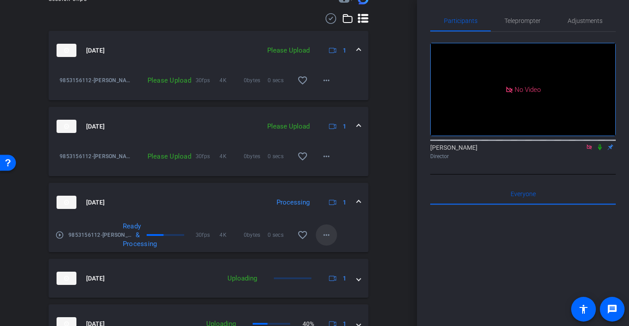
click at [324, 236] on mat-icon "more_horiz" at bounding box center [326, 235] width 11 height 11
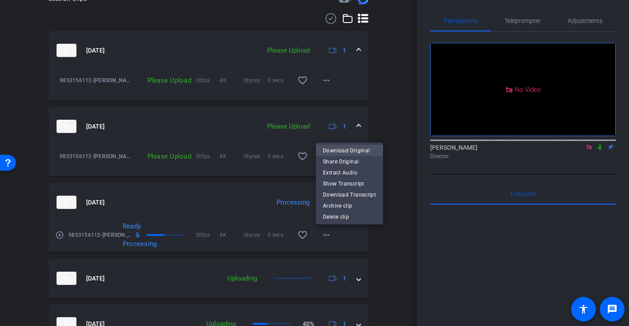
click at [348, 150] on span "Download Original" at bounding box center [349, 150] width 53 height 11
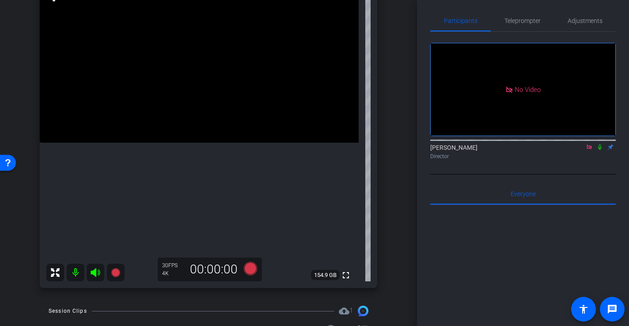
scroll to position [117, 0]
click at [92, 271] on icon at bounding box center [95, 271] width 9 height 9
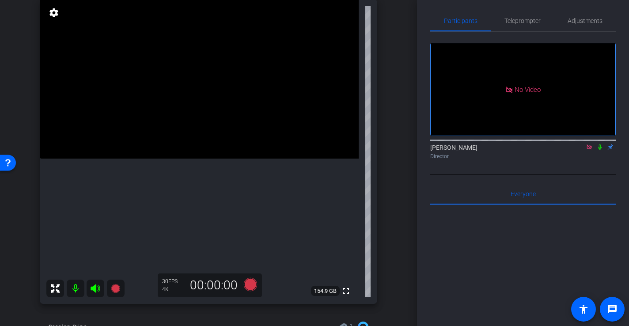
scroll to position [99, 0]
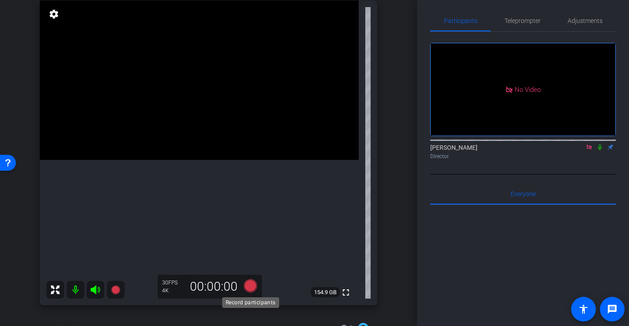
click at [252, 288] on icon at bounding box center [250, 285] width 13 height 13
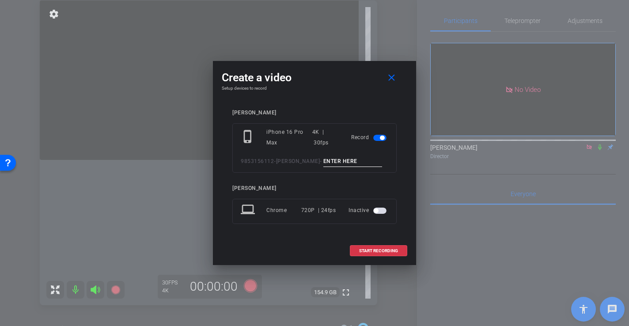
click at [352, 161] on input at bounding box center [353, 161] width 59 height 11
type input "-"
click at [374, 252] on span "START RECORDING" at bounding box center [378, 251] width 39 height 4
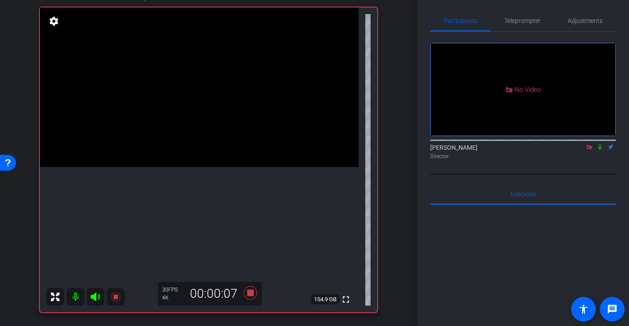
scroll to position [88, 0]
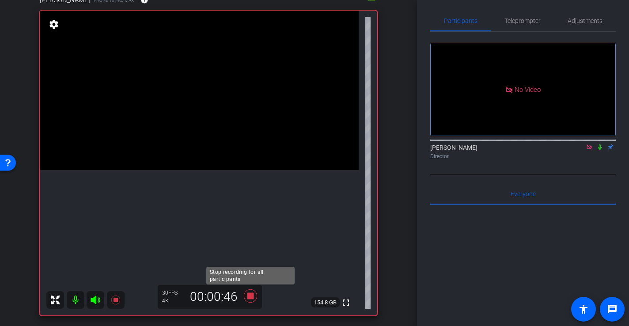
click at [252, 297] on icon at bounding box center [250, 296] width 13 height 13
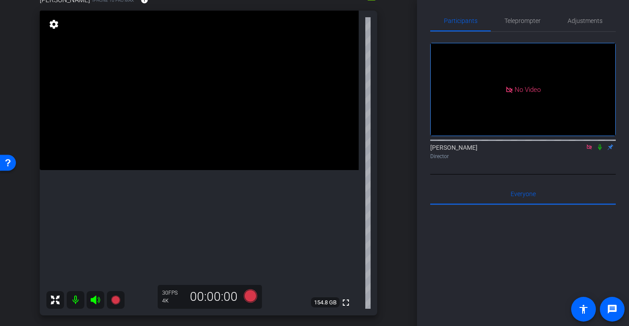
click at [95, 302] on icon at bounding box center [95, 300] width 9 height 9
click at [250, 296] on icon at bounding box center [250, 296] width 13 height 13
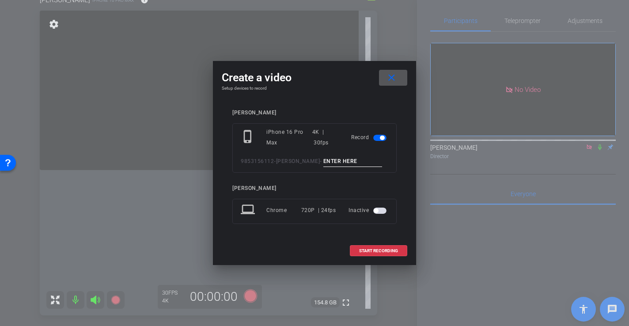
click at [324, 160] on input at bounding box center [353, 161] width 59 height 11
type input "-"
click at [381, 250] on span "START RECORDING" at bounding box center [378, 251] width 39 height 4
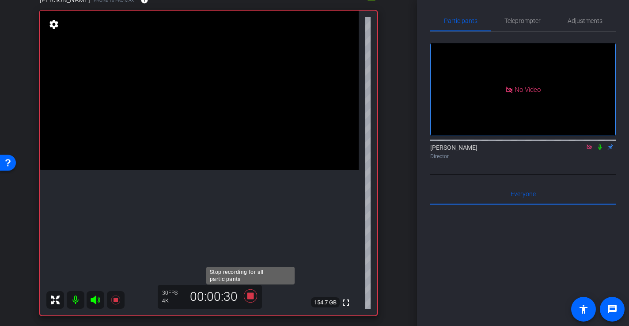
click at [249, 298] on icon at bounding box center [250, 296] width 13 height 13
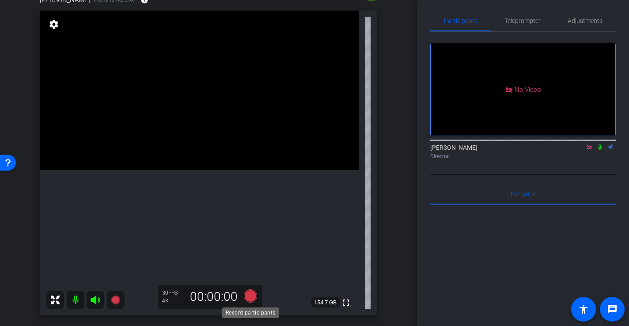
click at [255, 294] on icon at bounding box center [250, 296] width 13 height 13
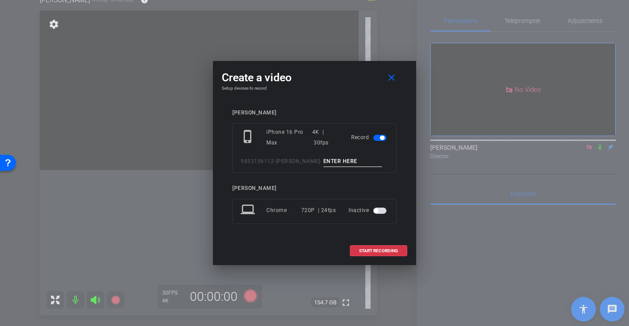
click at [347, 160] on input at bounding box center [353, 161] width 59 height 11
type input "-"
click at [375, 251] on span "START RECORDING" at bounding box center [378, 251] width 39 height 4
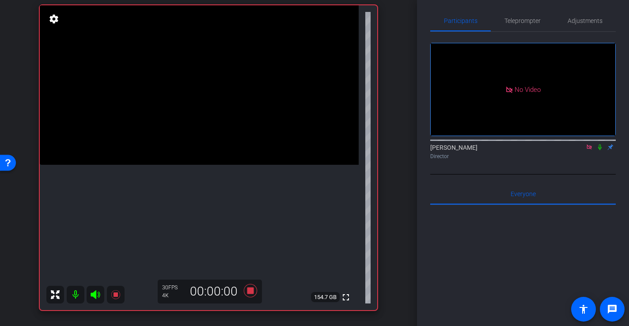
scroll to position [92, 0]
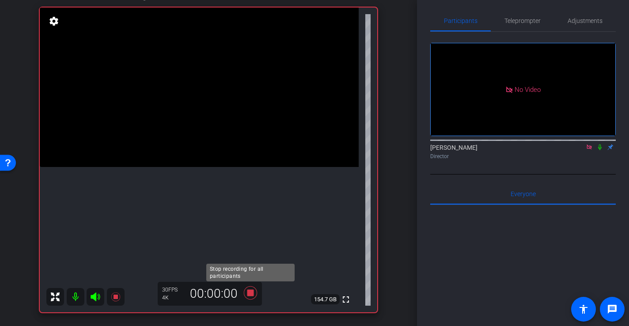
click at [252, 292] on icon at bounding box center [250, 292] width 13 height 13
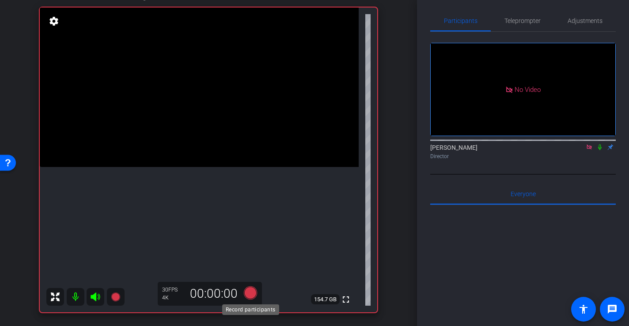
click at [252, 293] on icon at bounding box center [250, 292] width 13 height 13
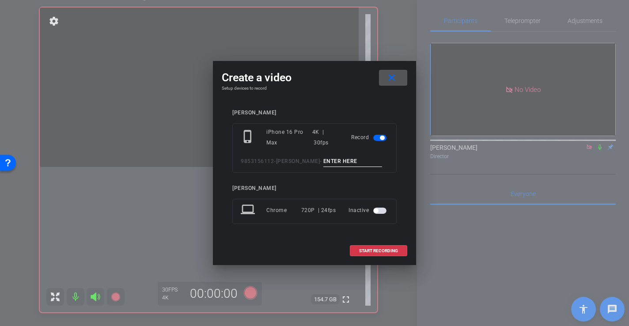
click at [340, 163] on input at bounding box center [353, 161] width 59 height 11
type input "-"
click at [374, 252] on span "START RECORDING" at bounding box center [378, 251] width 39 height 4
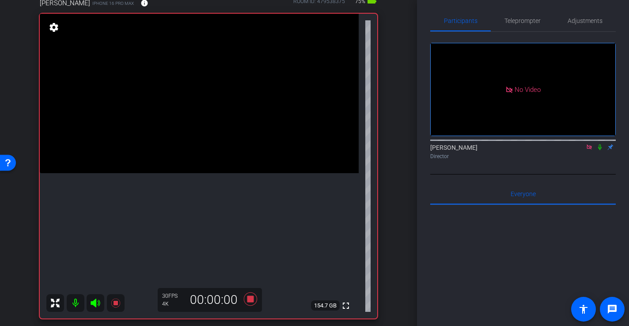
scroll to position [90, 0]
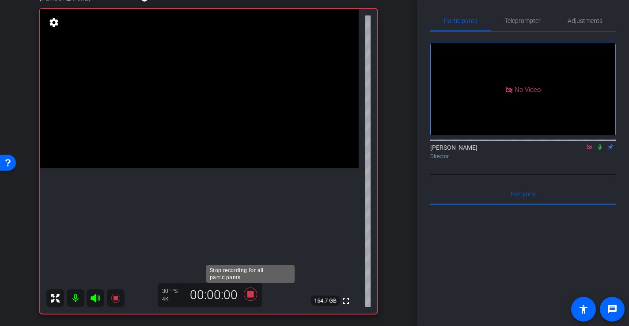
click at [250, 297] on icon at bounding box center [250, 294] width 13 height 13
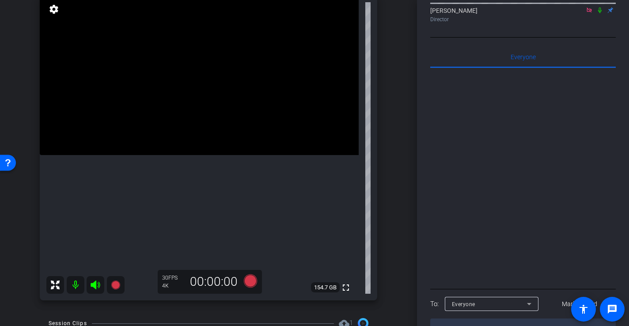
scroll to position [104, 0]
click at [251, 278] on icon at bounding box center [250, 280] width 13 height 13
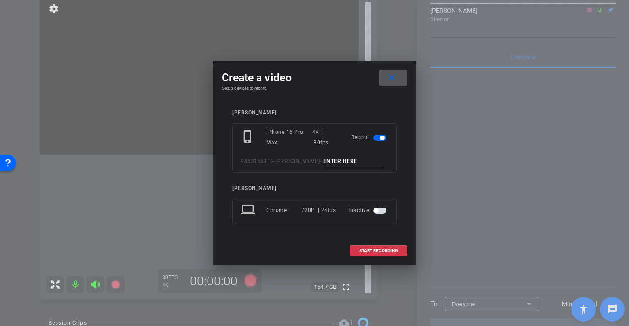
click at [348, 158] on input at bounding box center [353, 161] width 59 height 11
type input "-"
click at [378, 250] on span "START RECORDING" at bounding box center [378, 251] width 39 height 4
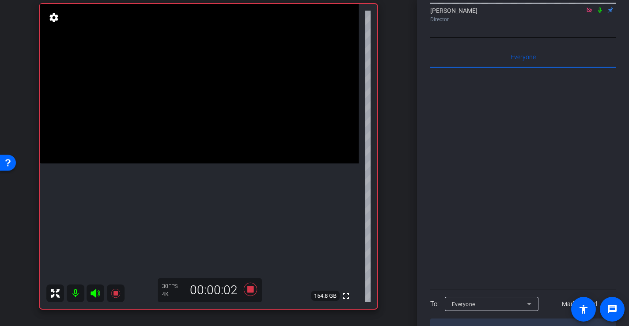
scroll to position [92, 0]
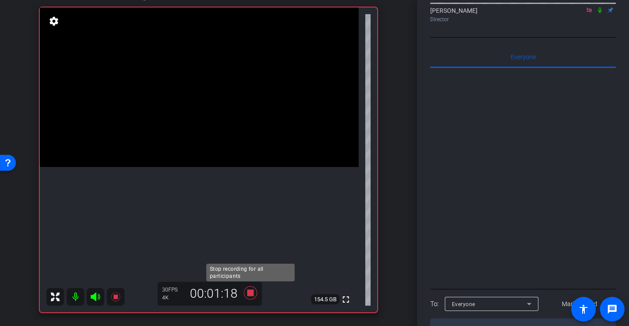
click at [253, 292] on icon at bounding box center [250, 292] width 13 height 13
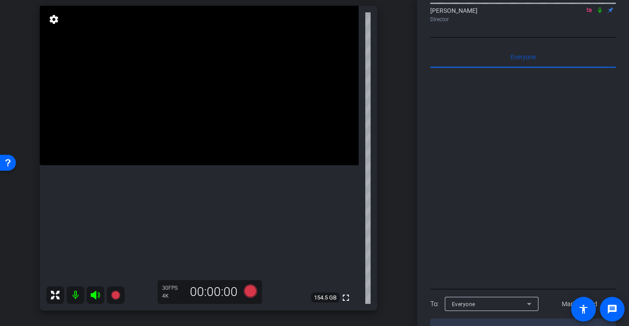
scroll to position [93, 0]
click at [252, 294] on icon at bounding box center [250, 291] width 13 height 13
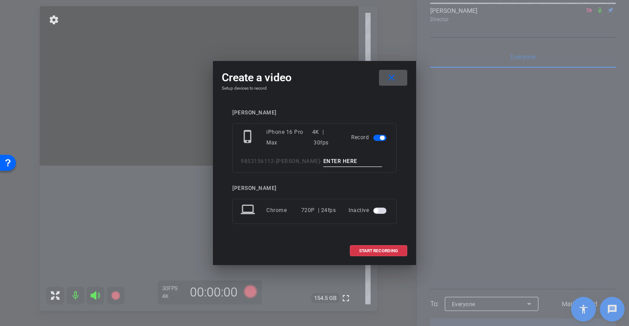
click at [346, 162] on input at bounding box center [353, 161] width 59 height 11
type input "-"
click at [374, 251] on span "START RECORDING" at bounding box center [378, 251] width 39 height 4
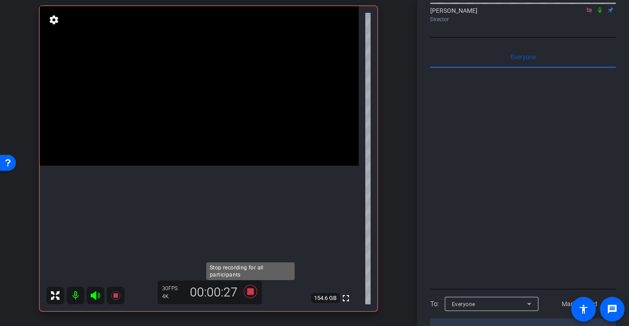
click at [251, 293] on icon at bounding box center [250, 291] width 13 height 13
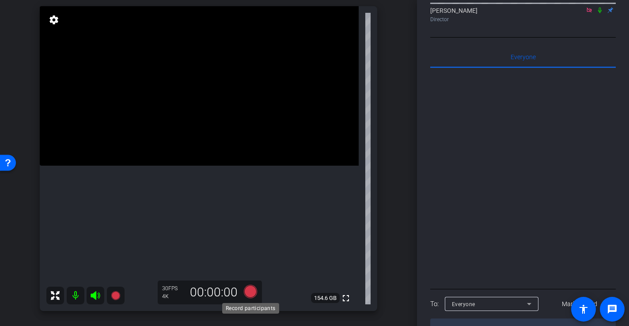
click at [254, 293] on icon at bounding box center [250, 291] width 13 height 13
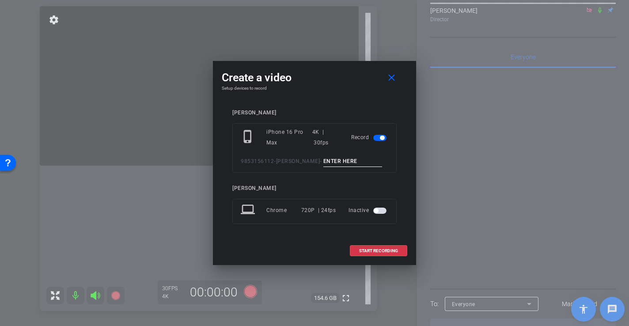
click at [342, 161] on input at bounding box center [353, 161] width 59 height 11
type input "-"
click at [369, 248] on span at bounding box center [379, 250] width 57 height 21
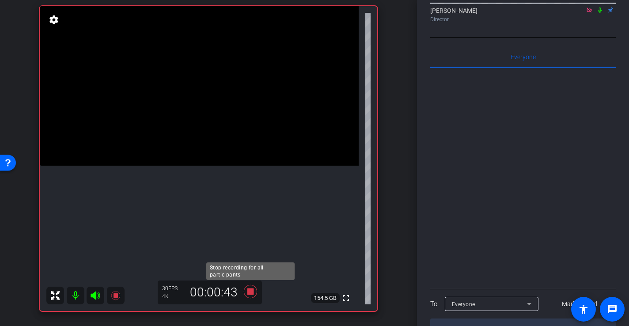
click at [255, 295] on icon at bounding box center [250, 292] width 21 height 16
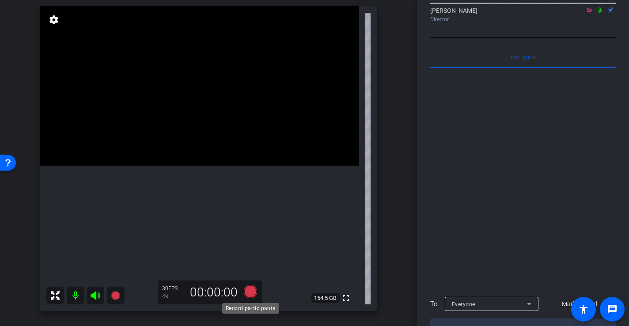
click at [253, 295] on icon at bounding box center [250, 291] width 13 height 13
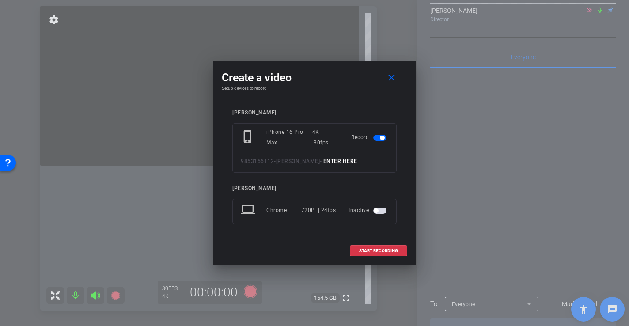
click at [333, 162] on input at bounding box center [353, 161] width 59 height 11
type input "-"
click at [368, 252] on span "START RECORDING" at bounding box center [378, 251] width 39 height 4
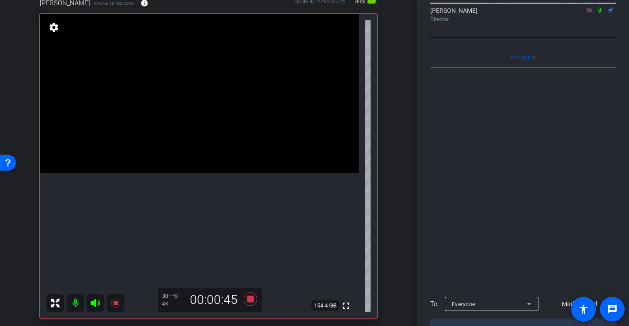
scroll to position [87, 0]
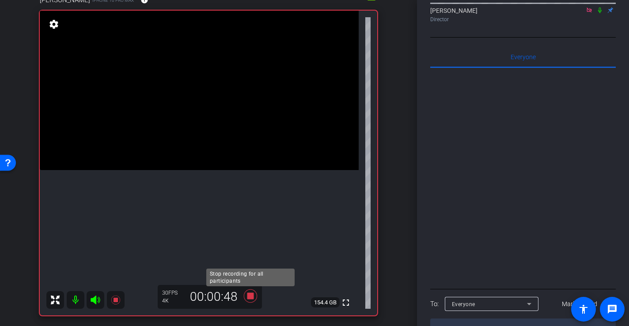
click at [252, 300] on icon at bounding box center [250, 296] width 13 height 13
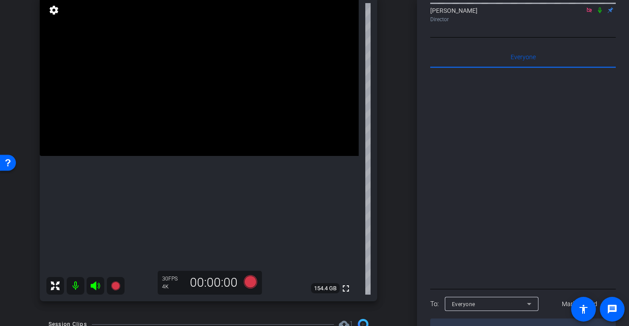
scroll to position [89, 0]
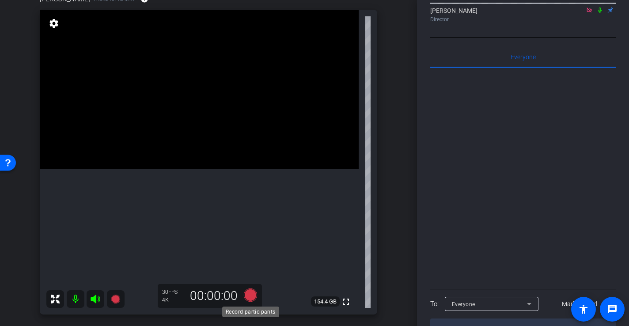
click at [252, 294] on icon at bounding box center [250, 295] width 13 height 13
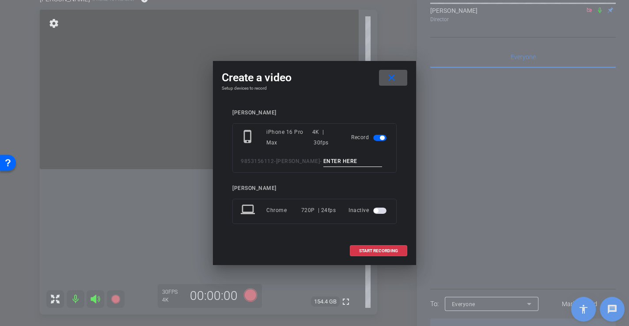
click at [337, 163] on input at bounding box center [353, 161] width 59 height 11
type input "-"
click at [398, 249] on span "START RECORDING" at bounding box center [378, 251] width 39 height 4
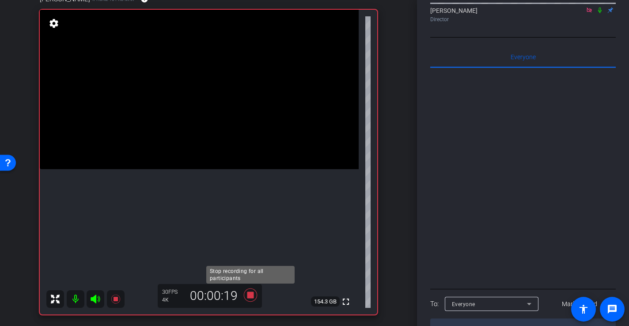
click at [252, 294] on icon at bounding box center [250, 295] width 13 height 13
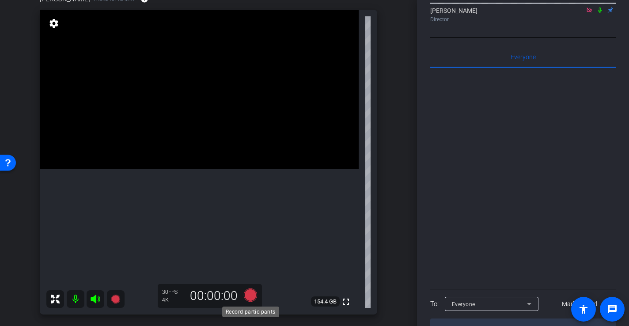
click at [252, 294] on icon at bounding box center [250, 295] width 13 height 13
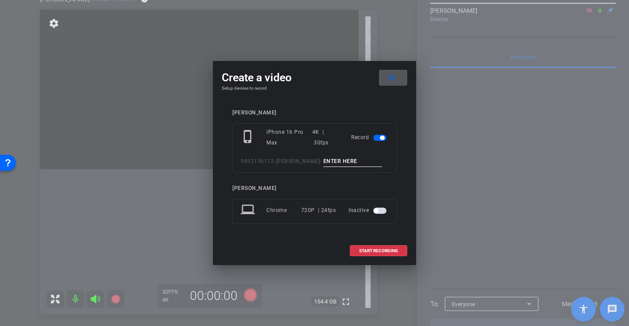
click at [351, 163] on input at bounding box center [353, 161] width 59 height 11
type input "-"
click at [396, 254] on span at bounding box center [379, 250] width 57 height 21
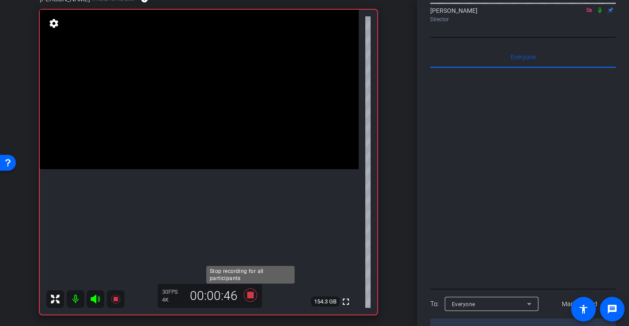
click at [255, 294] on icon at bounding box center [250, 295] width 21 height 16
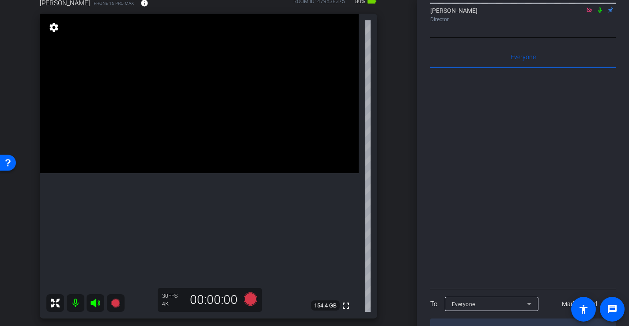
scroll to position [83, 0]
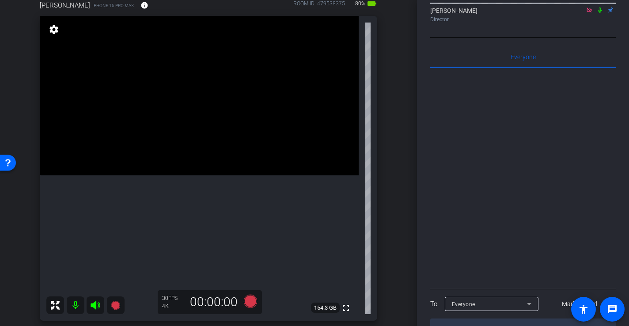
click at [95, 308] on icon at bounding box center [95, 305] width 9 height 9
click at [94, 303] on icon at bounding box center [95, 305] width 9 height 9
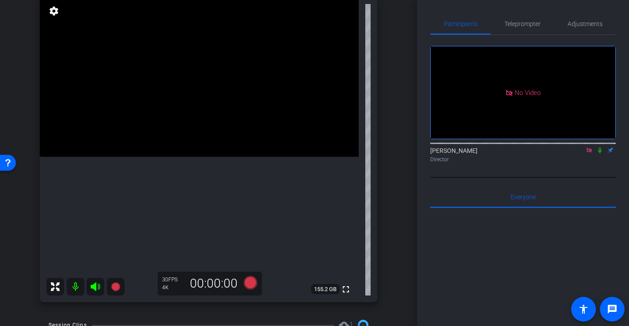
scroll to position [0, 0]
